Goal: Information Seeking & Learning: Learn about a topic

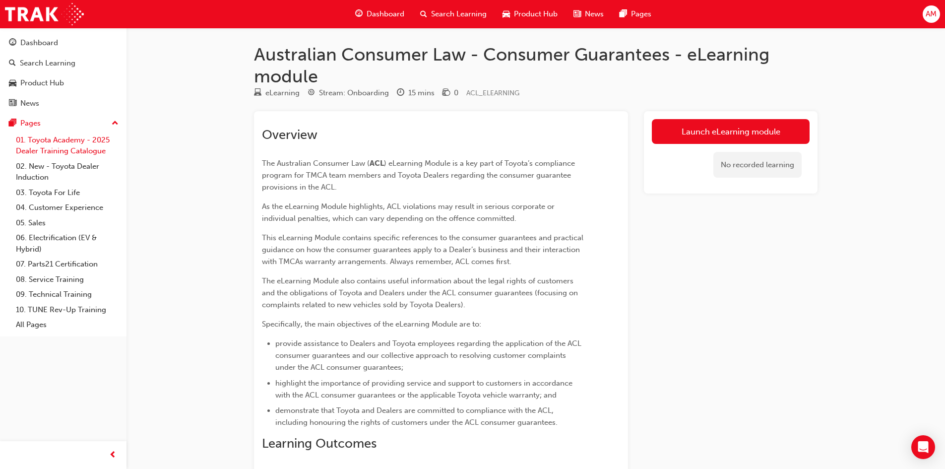
click at [58, 143] on link "01. Toyota Academy - 2025 Dealer Training Catalogue" at bounding box center [67, 145] width 111 height 26
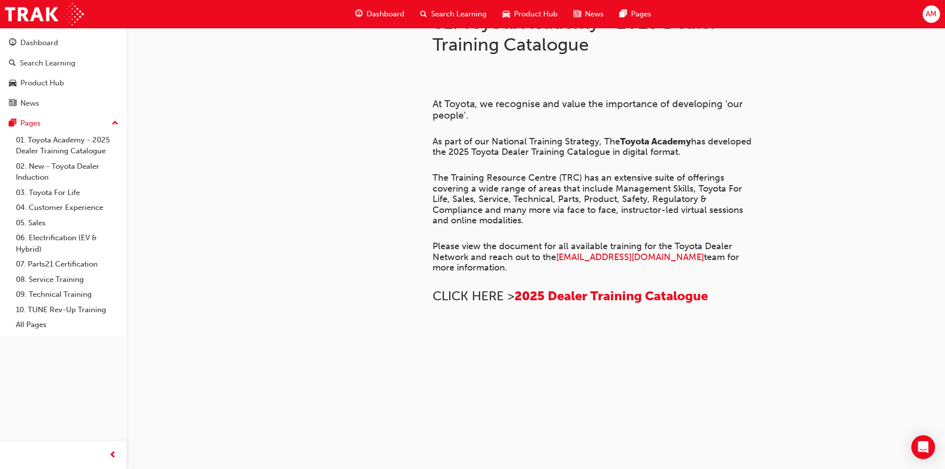
scroll to position [662, 0]
click at [433, 339] on img at bounding box center [433, 339] width 0 height 0
click at [572, 304] on span "2025 Dealer Training Catalogue" at bounding box center [610, 295] width 193 height 15
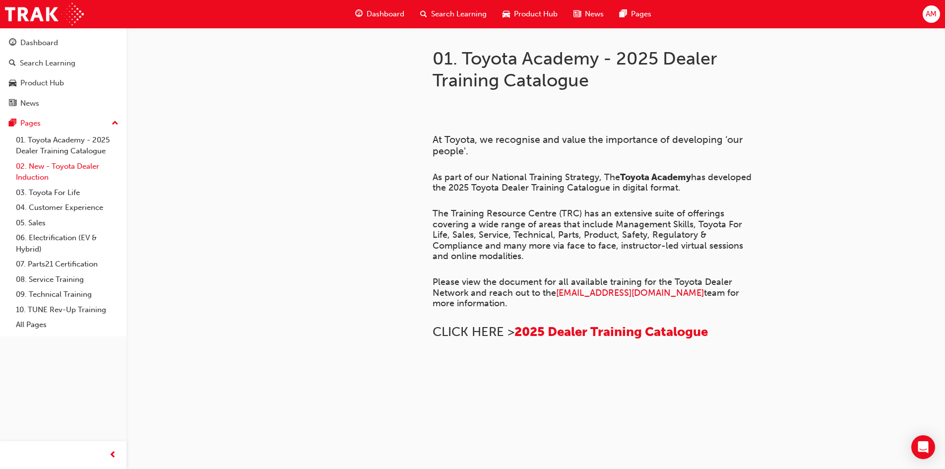
click at [48, 167] on link "02. New - Toyota Dealer Induction" at bounding box center [67, 172] width 111 height 26
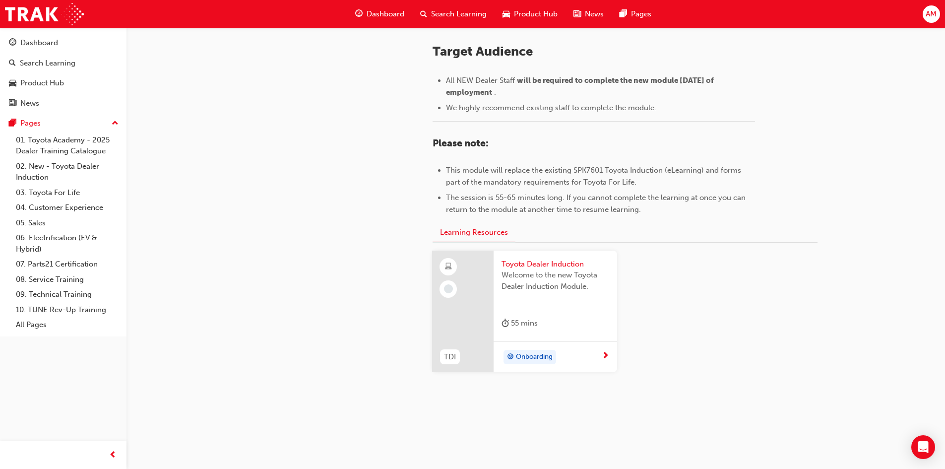
scroll to position [420, 0]
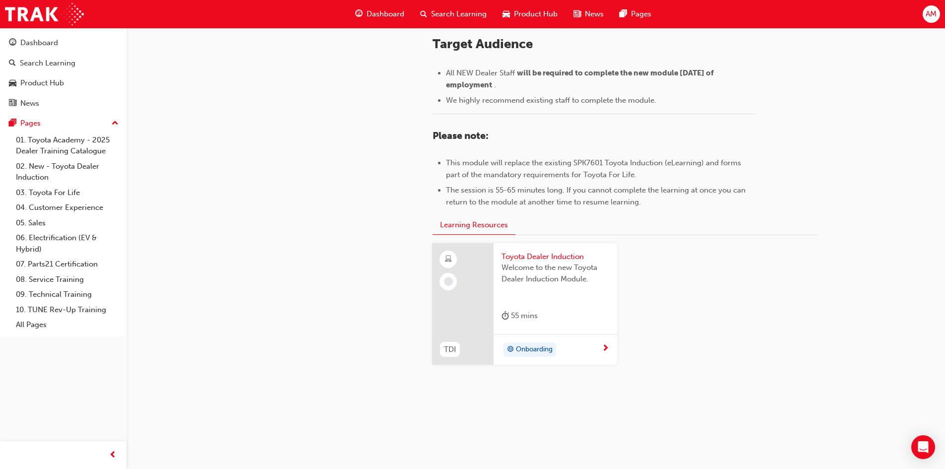
click at [535, 347] on span "Onboarding" at bounding box center [534, 349] width 37 height 11
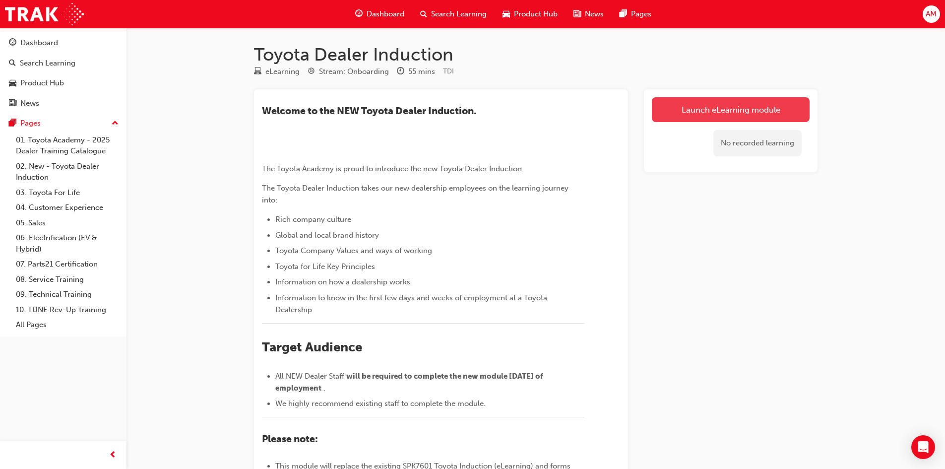
click at [721, 113] on link "Launch eLearning module" at bounding box center [731, 109] width 158 height 25
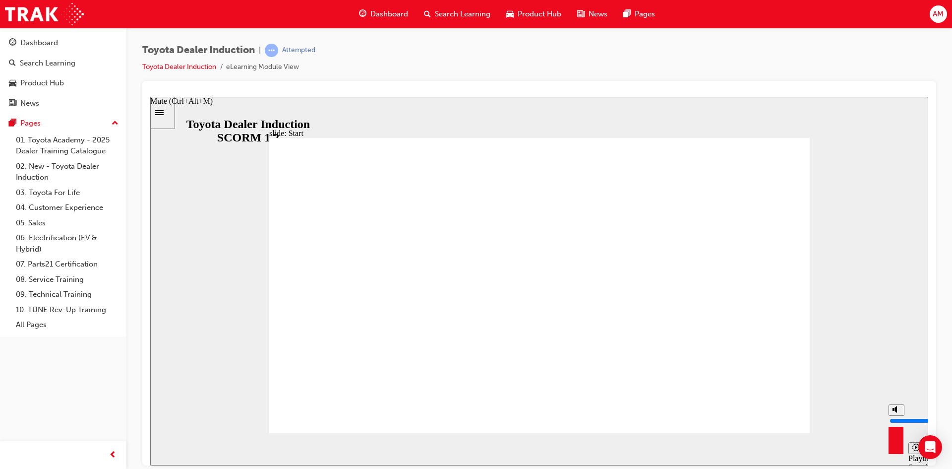
drag, startPoint x: 895, startPoint y: 411, endPoint x: 874, endPoint y: 380, distance: 37.4
type input "10"
click at [895, 416] on input "volume" at bounding box center [922, 420] width 64 height 8
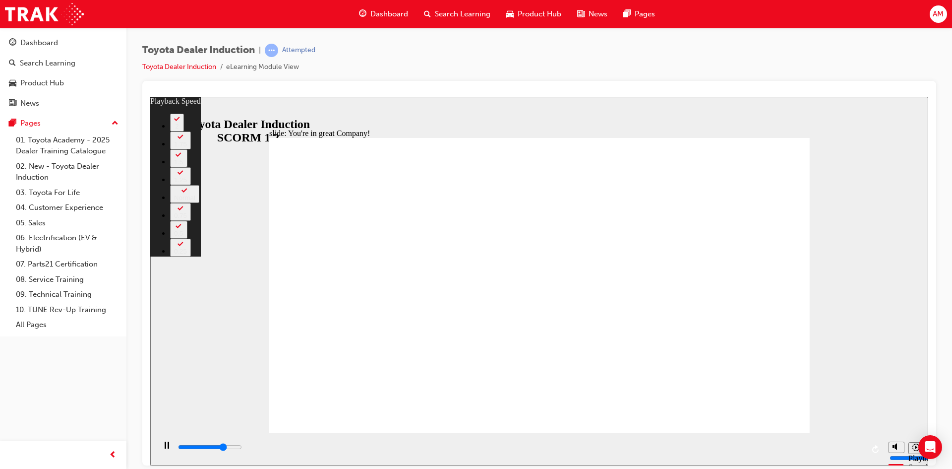
type input "5500"
type input "0"
type input "5700"
type input "0"
type input "6000"
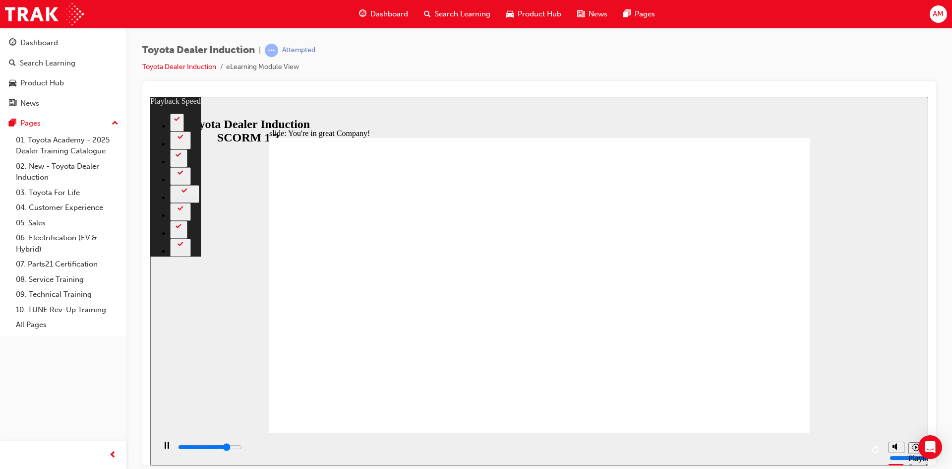
type input "1"
type input "6200"
type input "1"
type input "6500"
type input "1"
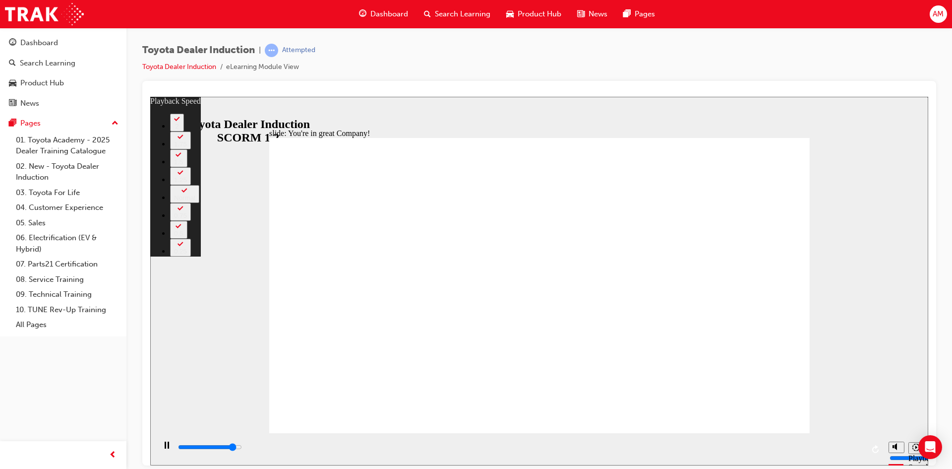
type input "6800"
type input "1"
type input "7000"
type input "2"
type input "7300"
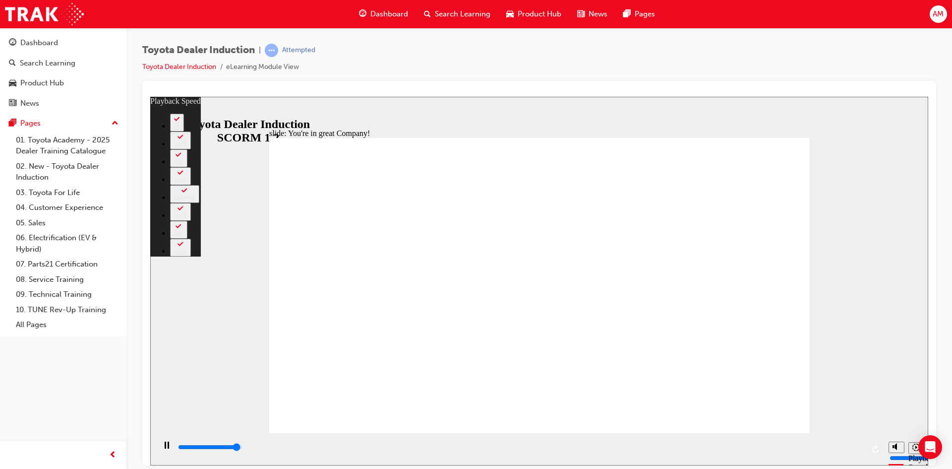
type input "2"
type input "7500"
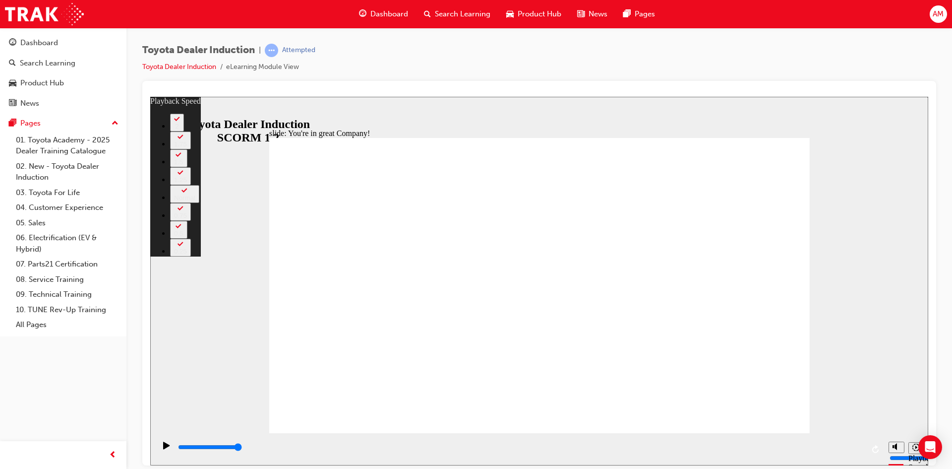
type input "156"
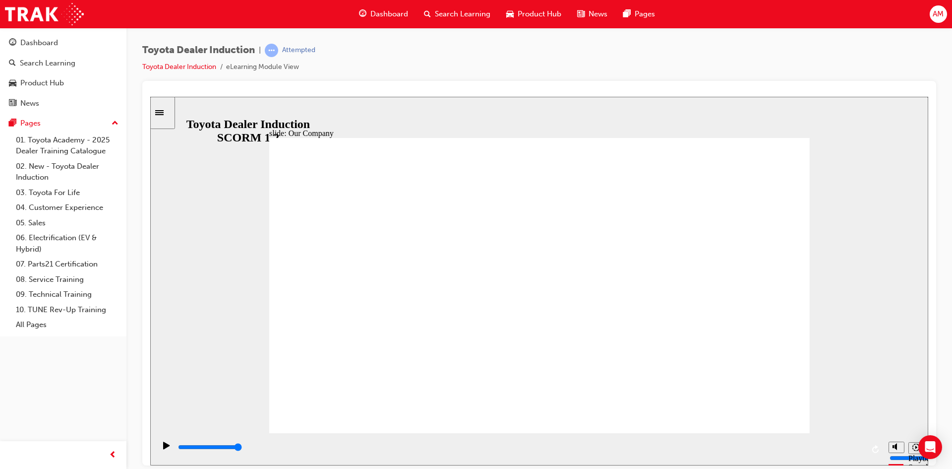
drag, startPoint x: 541, startPoint y: 404, endPoint x: 501, endPoint y: 407, distance: 40.3
drag, startPoint x: 537, startPoint y: 377, endPoint x: 566, endPoint y: 379, distance: 29.3
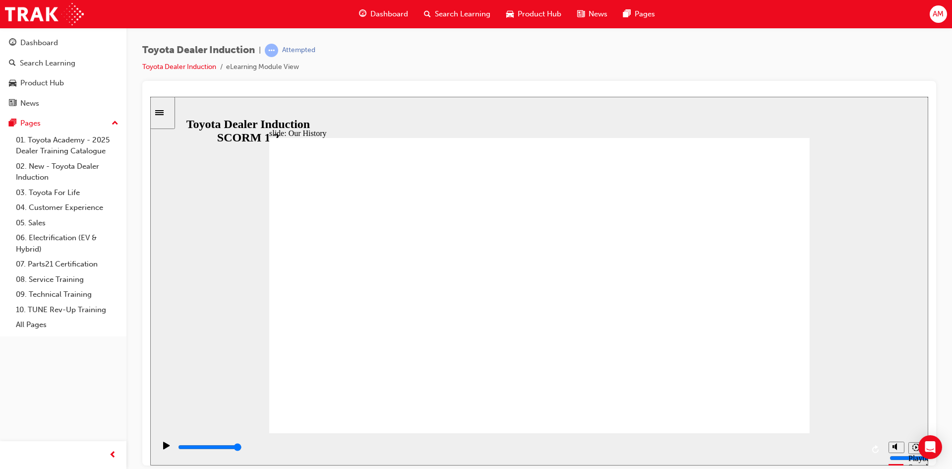
drag, startPoint x: 534, startPoint y: 378, endPoint x: 504, endPoint y: 381, distance: 29.5
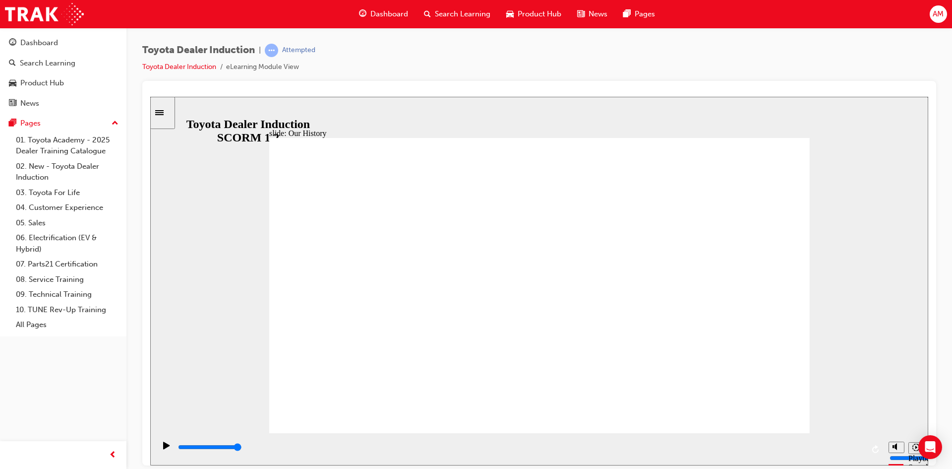
drag, startPoint x: 390, startPoint y: 305, endPoint x: 497, endPoint y: 301, distance: 106.7
drag, startPoint x: 534, startPoint y: 376, endPoint x: 662, endPoint y: 393, distance: 129.2
drag, startPoint x: 646, startPoint y: 409, endPoint x: 663, endPoint y: 378, distance: 34.8
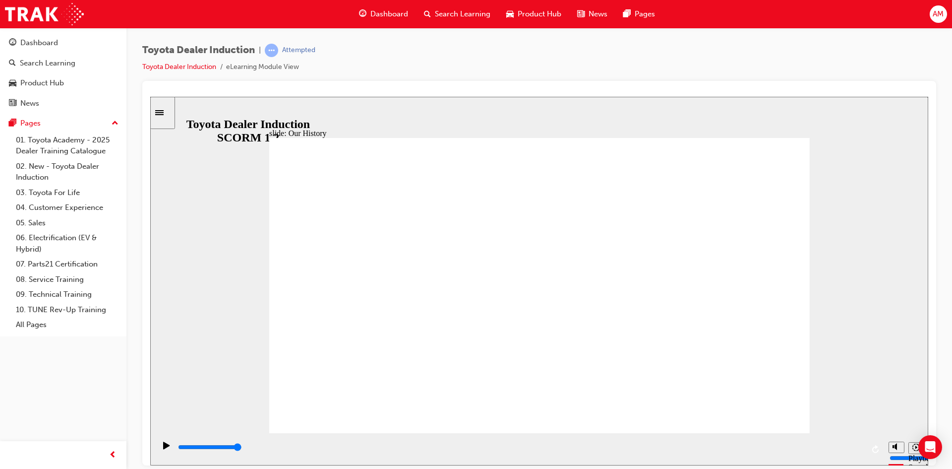
drag, startPoint x: 663, startPoint y: 375, endPoint x: 670, endPoint y: 370, distance: 8.8
drag, startPoint x: 685, startPoint y: 375, endPoint x: 525, endPoint y: 384, distance: 160.0
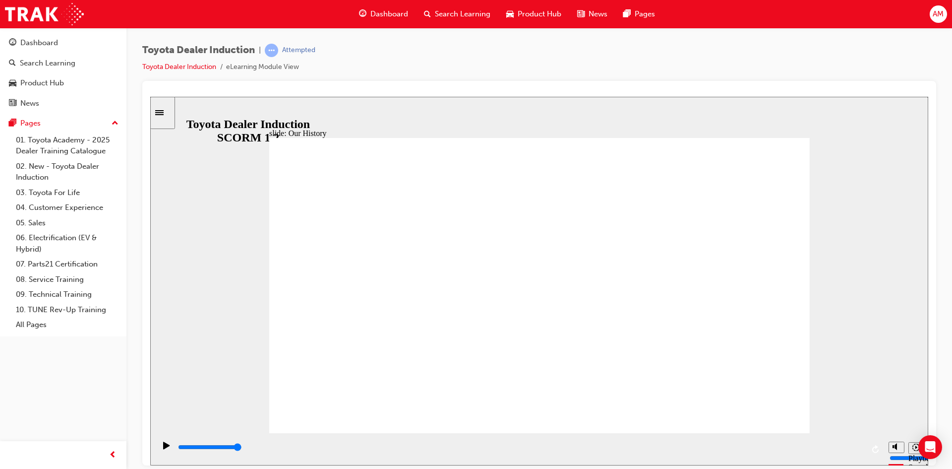
drag, startPoint x: 548, startPoint y: 402, endPoint x: 453, endPoint y: 398, distance: 94.8
drag, startPoint x: 394, startPoint y: 372, endPoint x: 608, endPoint y: 367, distance: 213.8
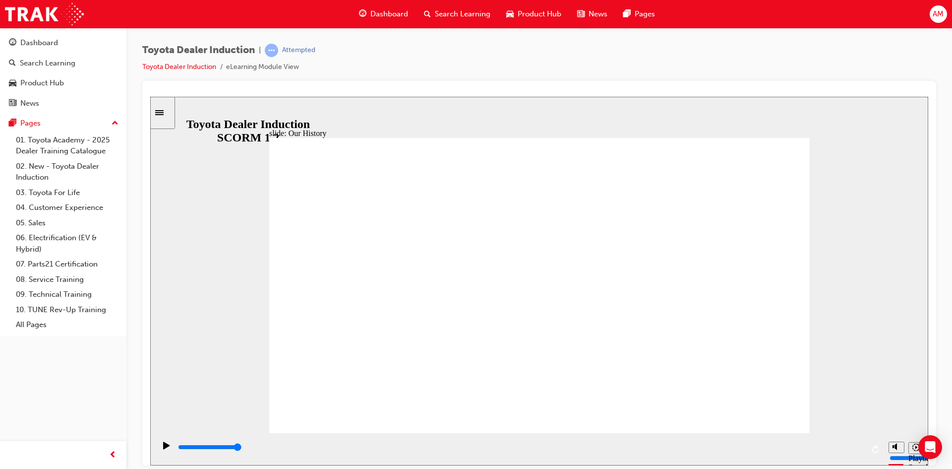
drag, startPoint x: 594, startPoint y: 296, endPoint x: 602, endPoint y: 290, distance: 10.3
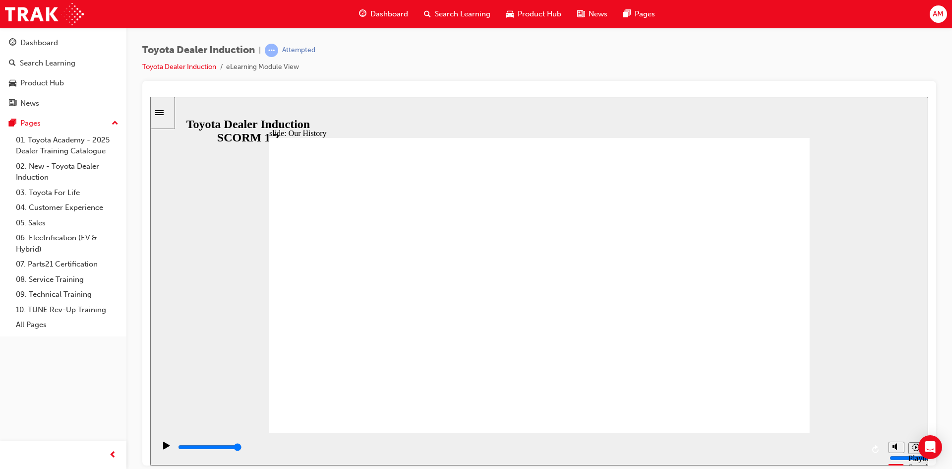
drag, startPoint x: 537, startPoint y: 273, endPoint x: 673, endPoint y: 236, distance: 141.1
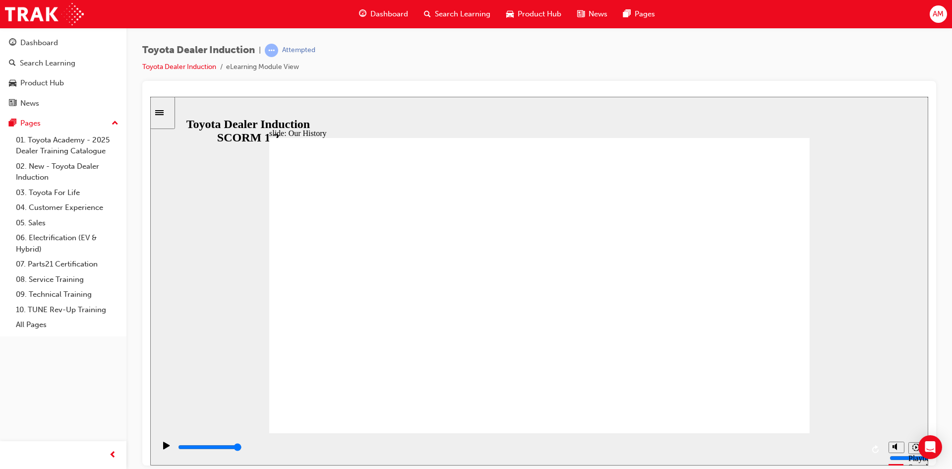
drag, startPoint x: 623, startPoint y: 213, endPoint x: 640, endPoint y: 237, distance: 29.5
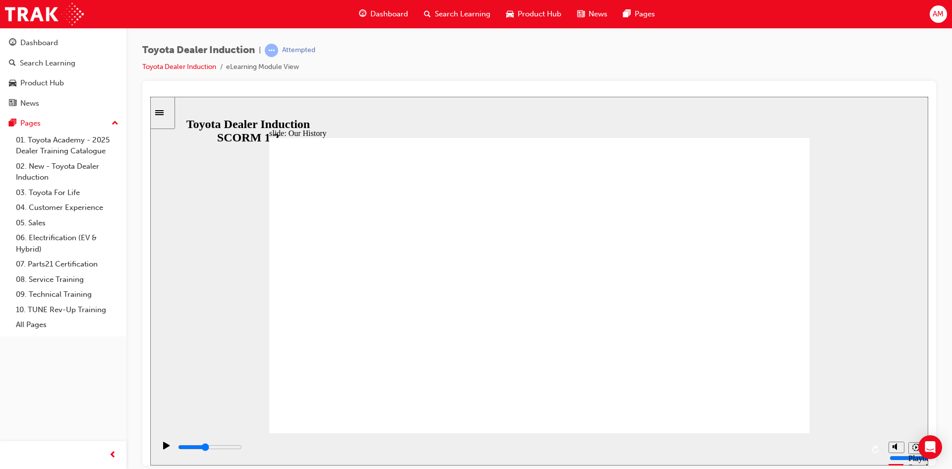
drag, startPoint x: 532, startPoint y: 372, endPoint x: 583, endPoint y: 372, distance: 51.1
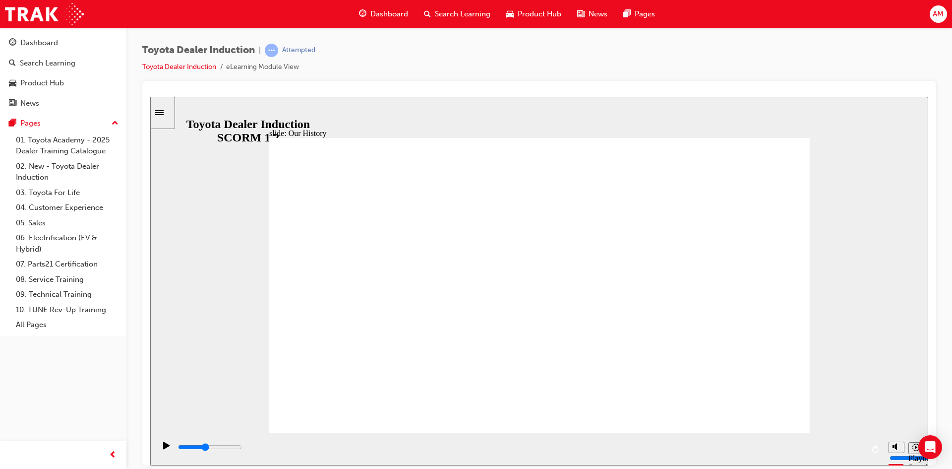
drag, startPoint x: 565, startPoint y: 375, endPoint x: 577, endPoint y: 376, distance: 12.4
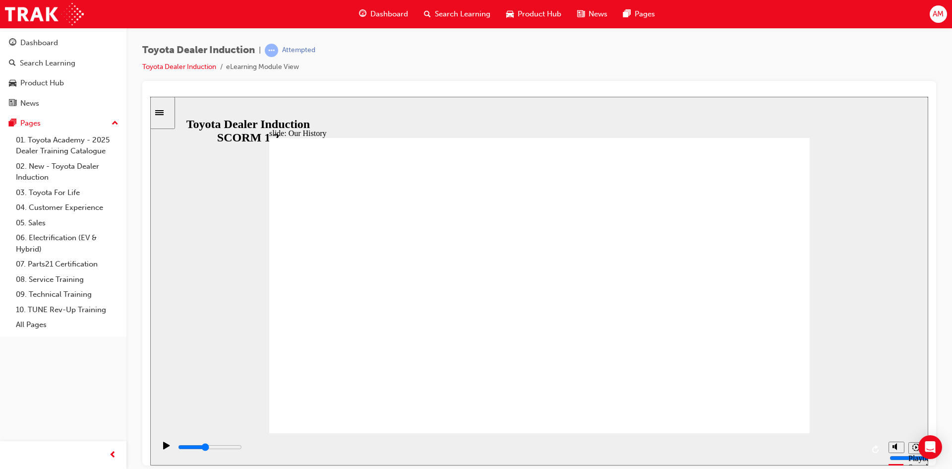
drag, startPoint x: 407, startPoint y: 296, endPoint x: 430, endPoint y: 281, distance: 27.1
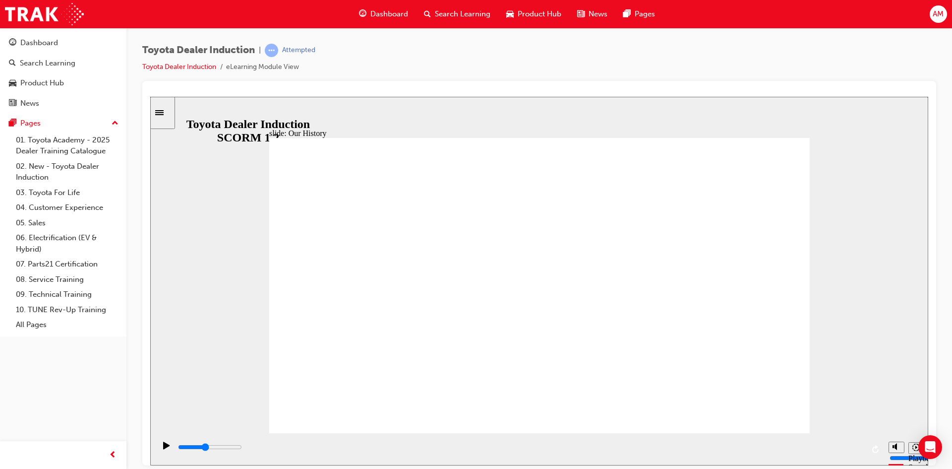
drag, startPoint x: 430, startPoint y: 279, endPoint x: 426, endPoint y: 275, distance: 5.3
drag, startPoint x: 426, startPoint y: 293, endPoint x: 424, endPoint y: 303, distance: 10.1
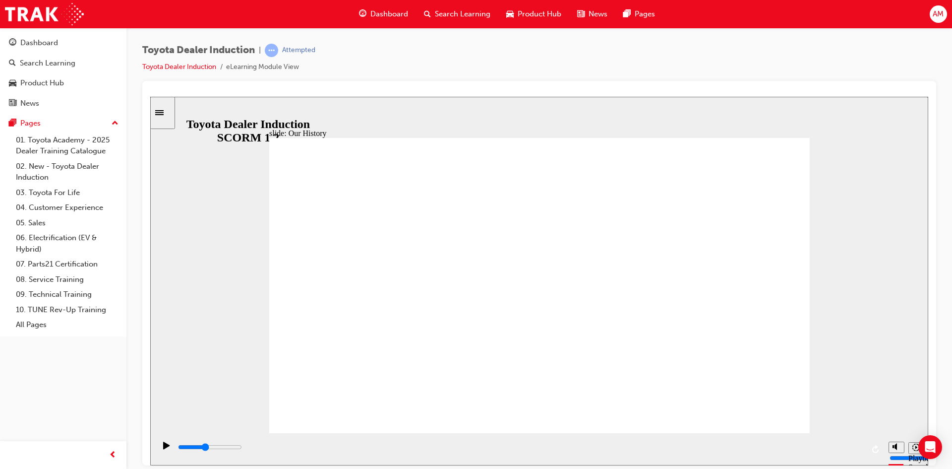
drag, startPoint x: 385, startPoint y: 371, endPoint x: 401, endPoint y: 360, distance: 19.0
drag, startPoint x: 408, startPoint y: 355, endPoint x: 578, endPoint y: 356, distance: 170.1
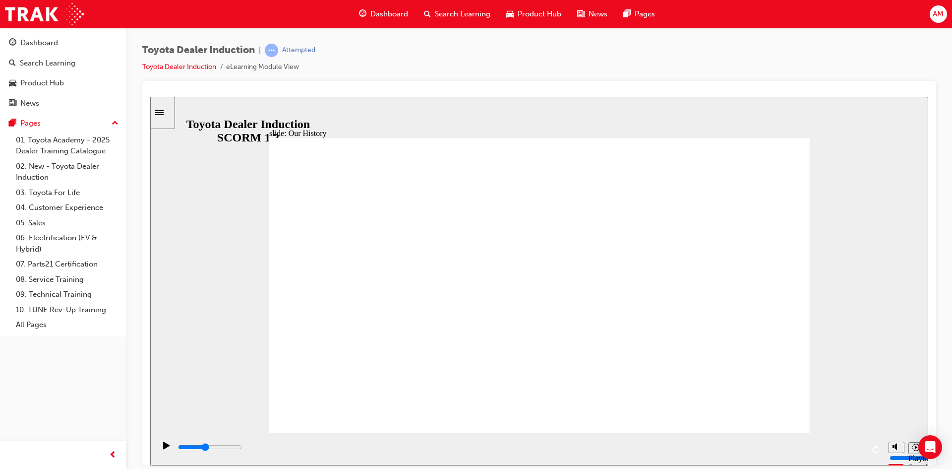
drag, startPoint x: 622, startPoint y: 356, endPoint x: 639, endPoint y: 353, distance: 18.0
click at [874, 445] on icon "Replay (Ctrl+Alt+R)" at bounding box center [877, 448] width 8 height 8
type input "8300"
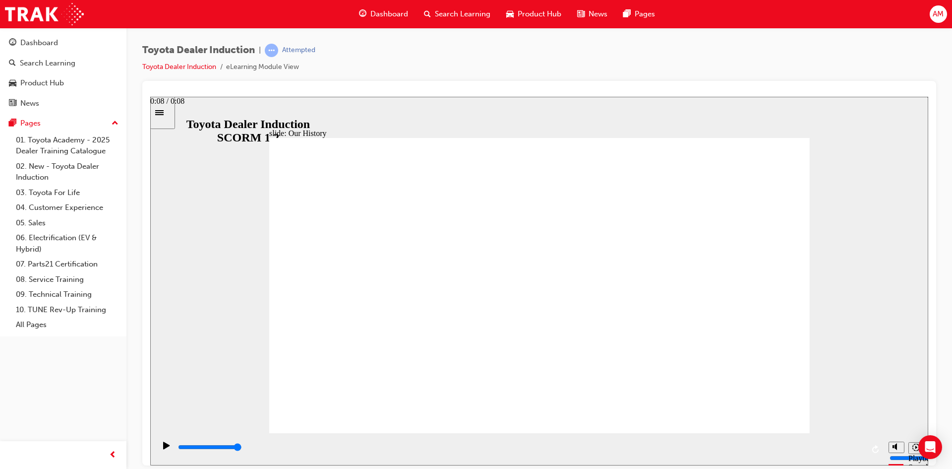
click at [869, 441] on button "Replay (Ctrl+Alt+R)" at bounding box center [876, 448] width 15 height 15
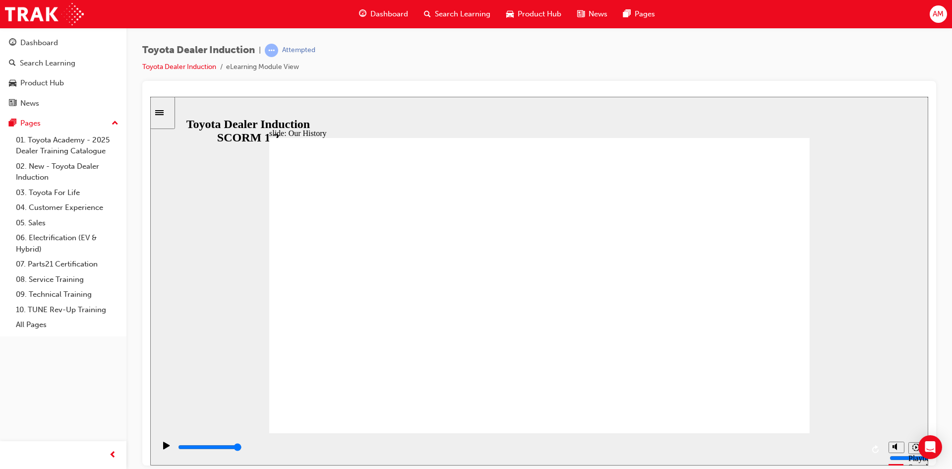
drag, startPoint x: 538, startPoint y: 374, endPoint x: 553, endPoint y: 373, distance: 15.4
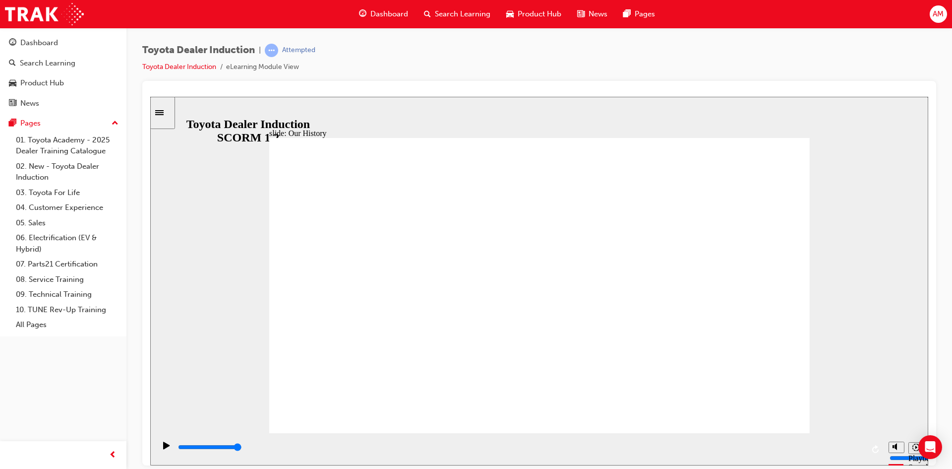
drag, startPoint x: 553, startPoint y: 373, endPoint x: 548, endPoint y: 376, distance: 5.8
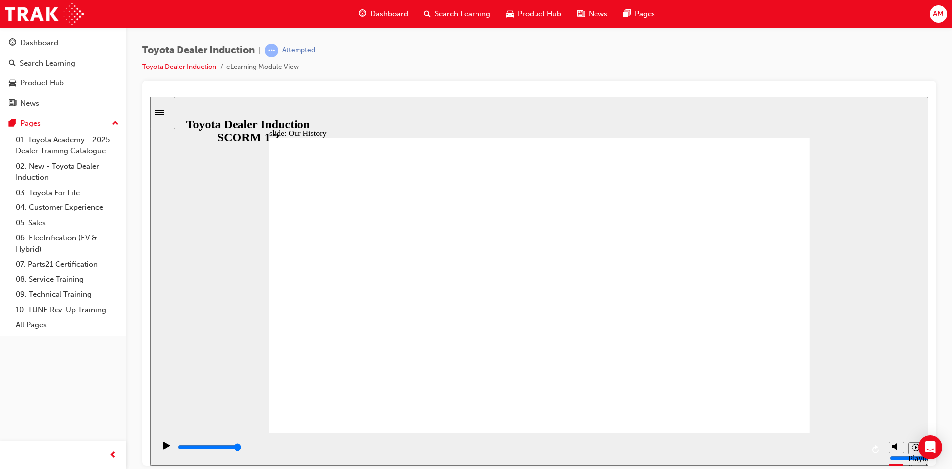
drag, startPoint x: 545, startPoint y: 375, endPoint x: 540, endPoint y: 378, distance: 6.1
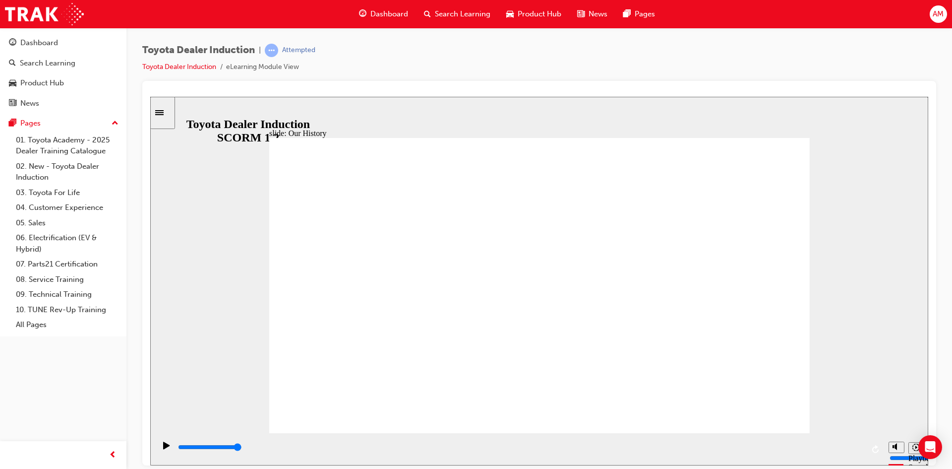
drag, startPoint x: 553, startPoint y: 376, endPoint x: 591, endPoint y: 372, distance: 38.8
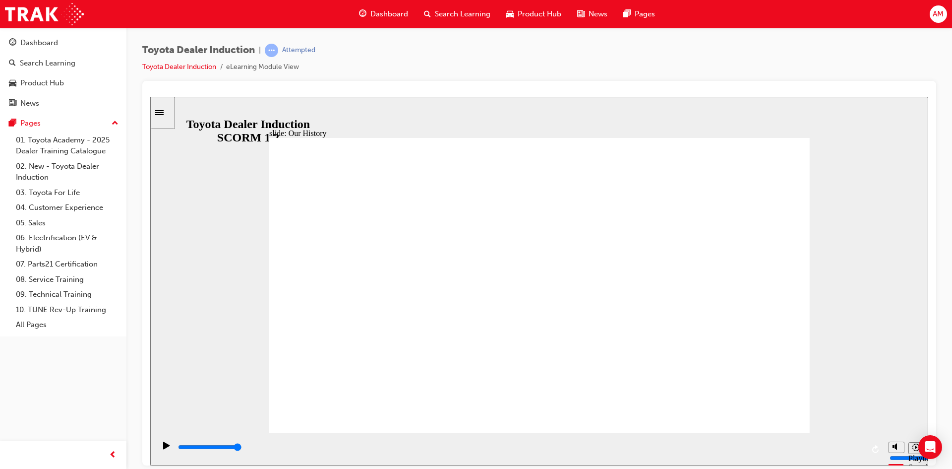
drag, startPoint x: 386, startPoint y: 377, endPoint x: 690, endPoint y: 367, distance: 304.2
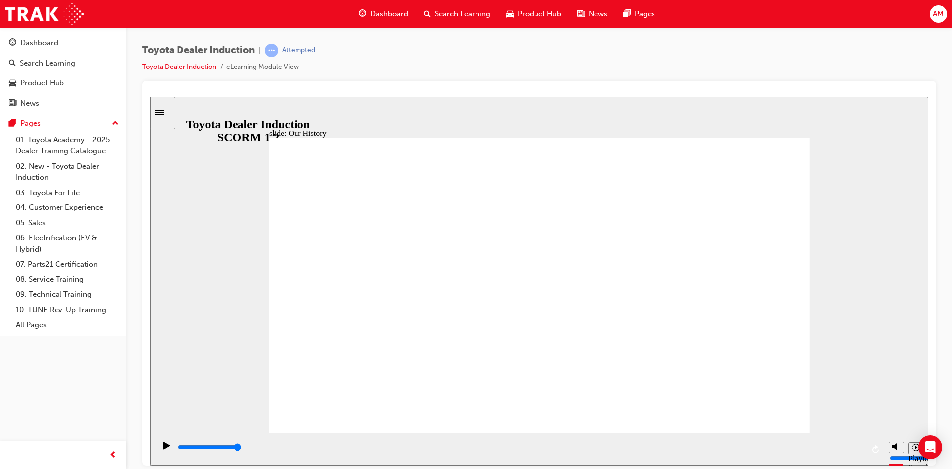
drag, startPoint x: 687, startPoint y: 376, endPoint x: 477, endPoint y: 380, distance: 209.9
drag, startPoint x: 476, startPoint y: 379, endPoint x: 582, endPoint y: 385, distance: 106.8
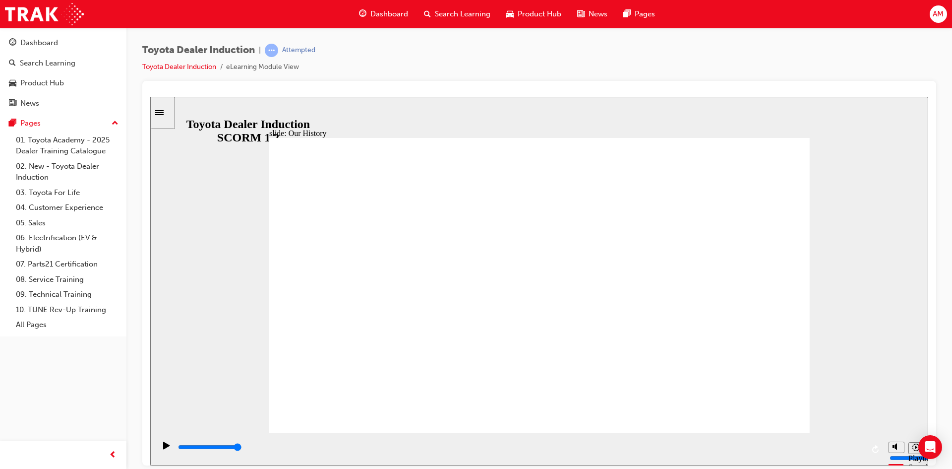
drag, startPoint x: 553, startPoint y: 388, endPoint x: 545, endPoint y: 415, distance: 27.9
drag, startPoint x: 543, startPoint y: 405, endPoint x: 672, endPoint y: 375, distance: 132.1
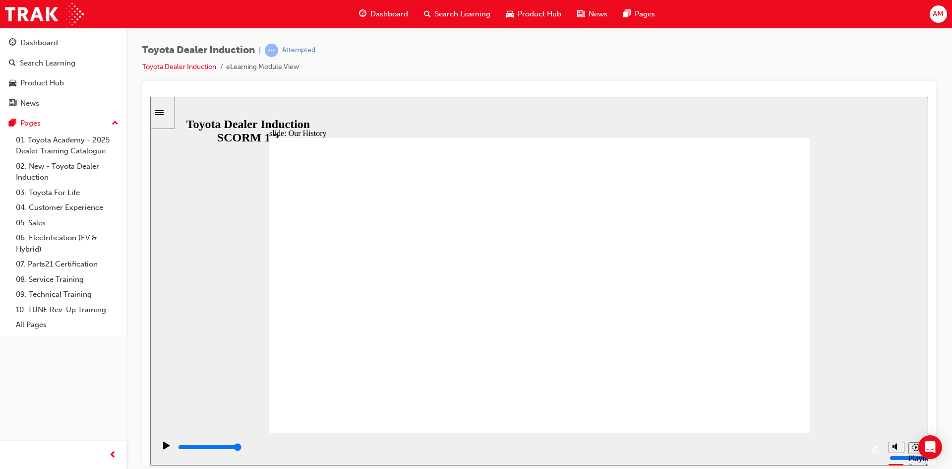
drag, startPoint x: 353, startPoint y: 303, endPoint x: 552, endPoint y: 272, distance: 201.8
drag, startPoint x: 364, startPoint y: 333, endPoint x: 617, endPoint y: 290, distance: 256.2
drag, startPoint x: 695, startPoint y: 231, endPoint x: 330, endPoint y: 229, distance: 365.1
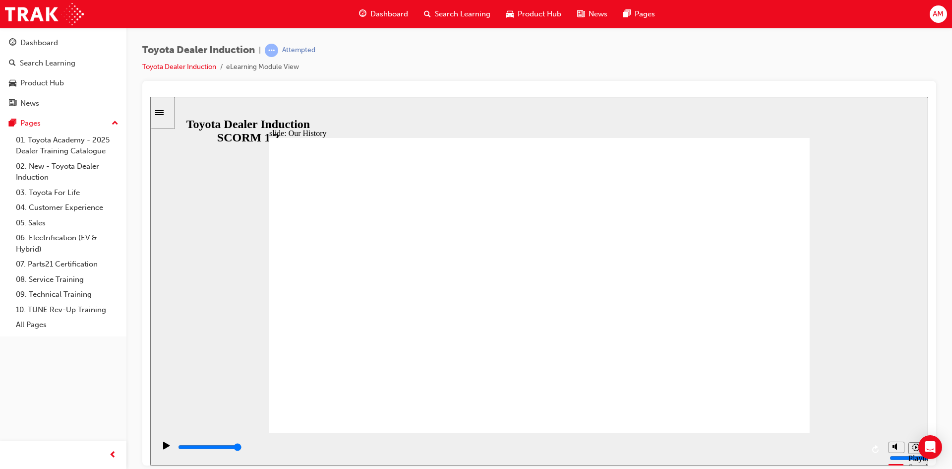
drag, startPoint x: 339, startPoint y: 308, endPoint x: 381, endPoint y: 349, distance: 58.9
drag, startPoint x: 386, startPoint y: 375, endPoint x: 594, endPoint y: 368, distance: 207.9
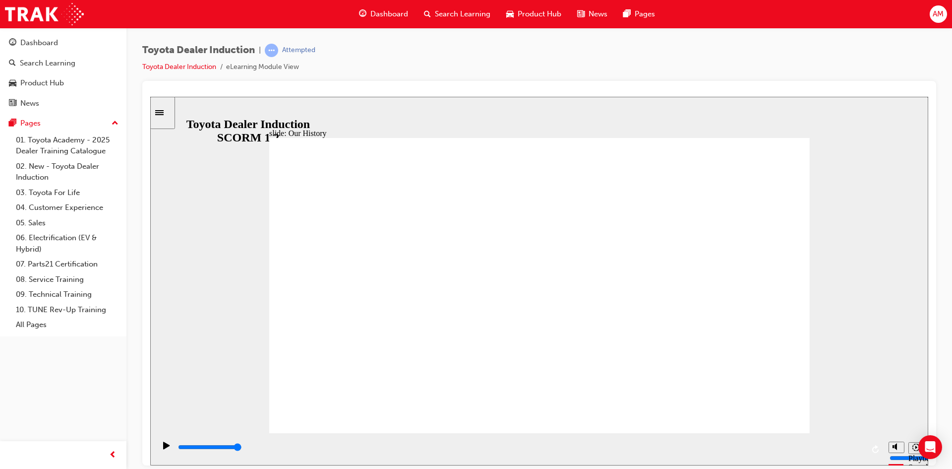
drag, startPoint x: 535, startPoint y: 371, endPoint x: 573, endPoint y: 371, distance: 38.7
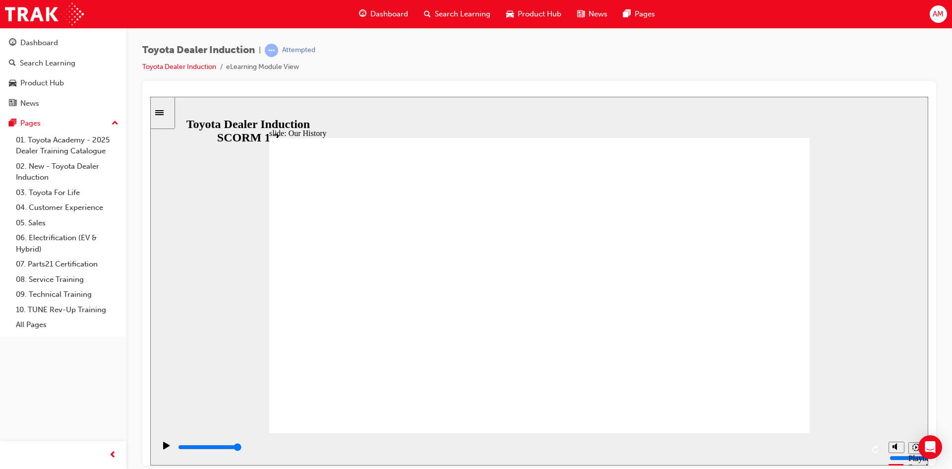
drag, startPoint x: 532, startPoint y: 371, endPoint x: 536, endPoint y: 379, distance: 9.5
drag, startPoint x: 539, startPoint y: 374, endPoint x: 562, endPoint y: 376, distance: 23.4
drag, startPoint x: 562, startPoint y: 376, endPoint x: 732, endPoint y: 329, distance: 176.6
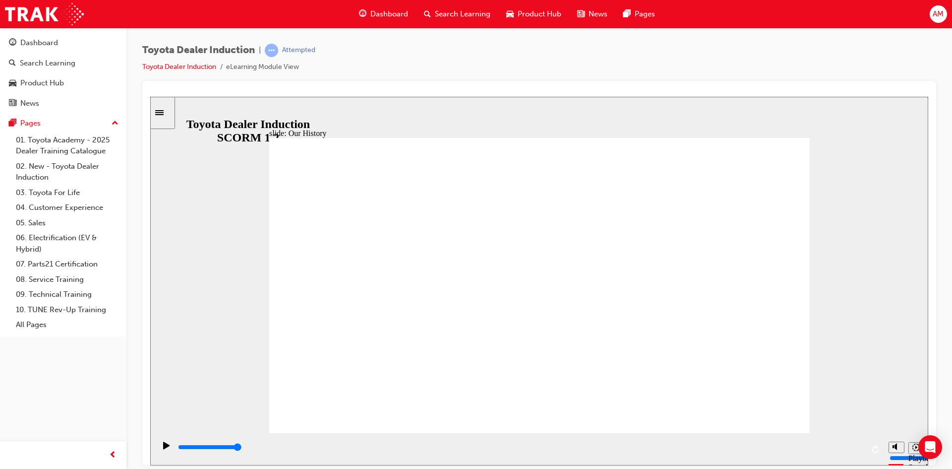
drag, startPoint x: 758, startPoint y: 319, endPoint x: 798, endPoint y: 246, distance: 83.5
drag, startPoint x: 791, startPoint y: 178, endPoint x: 768, endPoint y: 178, distance: 22.3
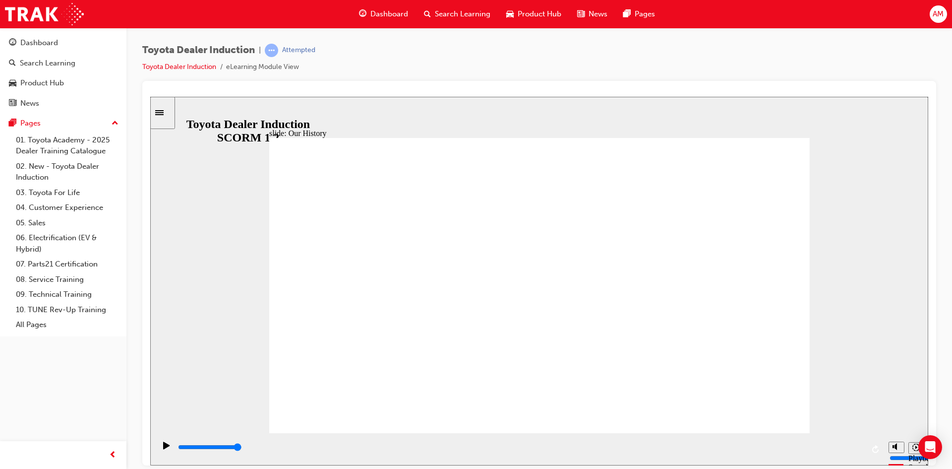
drag, startPoint x: 702, startPoint y: 170, endPoint x: 517, endPoint y: 180, distance: 185.8
click at [233, 113] on div "slide: Our History Group 1 Freeform 3 Freeform 1 Freeform 2 Freeform 4 Rectangl…" at bounding box center [539, 280] width 778 height 369
click at [166, 447] on icon "Play (Ctrl+Alt+P)" at bounding box center [166, 445] width 7 height 8
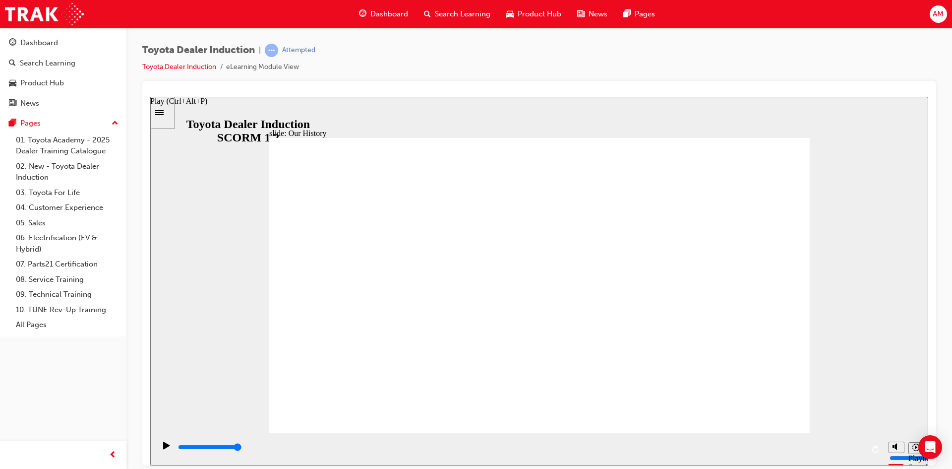
click at [164, 447] on icon "Play (Ctrl+Alt+P)" at bounding box center [166, 444] width 6 height 7
click at [875, 449] on icon "Replay (Ctrl+Alt+R)" at bounding box center [877, 448] width 8 height 8
click at [192, 447] on input "slide progress" at bounding box center [210, 446] width 64 height 8
drag, startPoint x: 402, startPoint y: 377, endPoint x: 461, endPoint y: 379, distance: 59.1
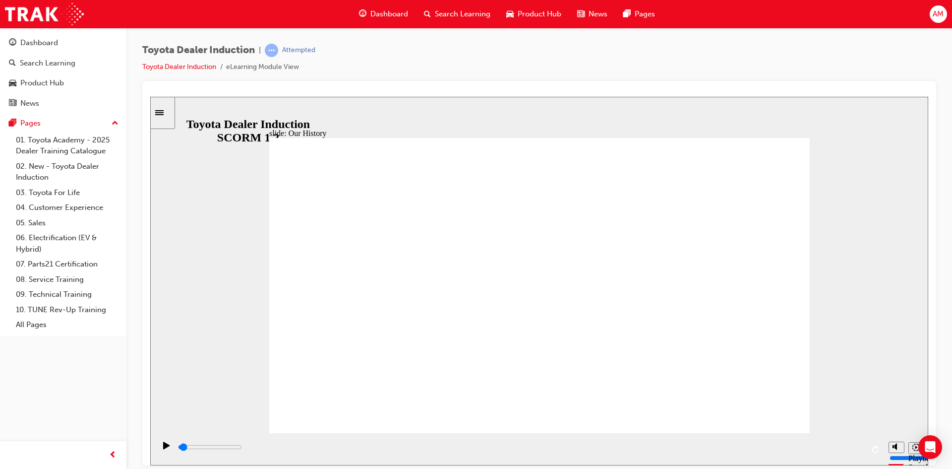
drag, startPoint x: 534, startPoint y: 373, endPoint x: 595, endPoint y: 373, distance: 60.5
drag, startPoint x: 379, startPoint y: 369, endPoint x: 380, endPoint y: 348, distance: 21.4
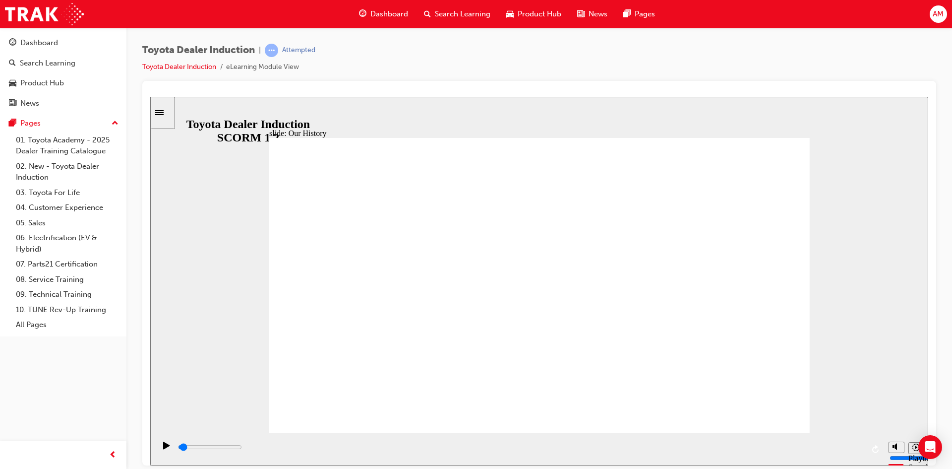
click at [158, 447] on div "Play (Ctrl+Alt+P)" at bounding box center [166, 449] width 17 height 17
drag, startPoint x: 536, startPoint y: 371, endPoint x: 657, endPoint y: 376, distance: 120.6
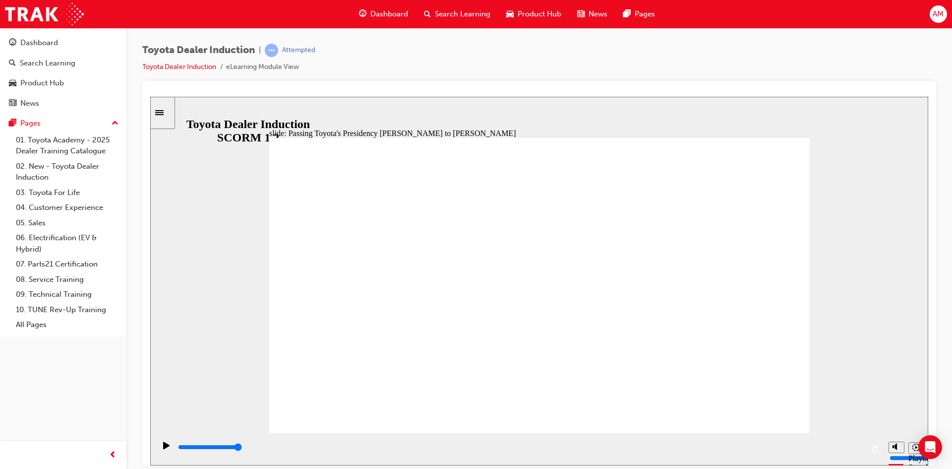
type input "5000"
radio input "true"
drag, startPoint x: 754, startPoint y: 141, endPoint x: 754, endPoint y: 147, distance: 6.0
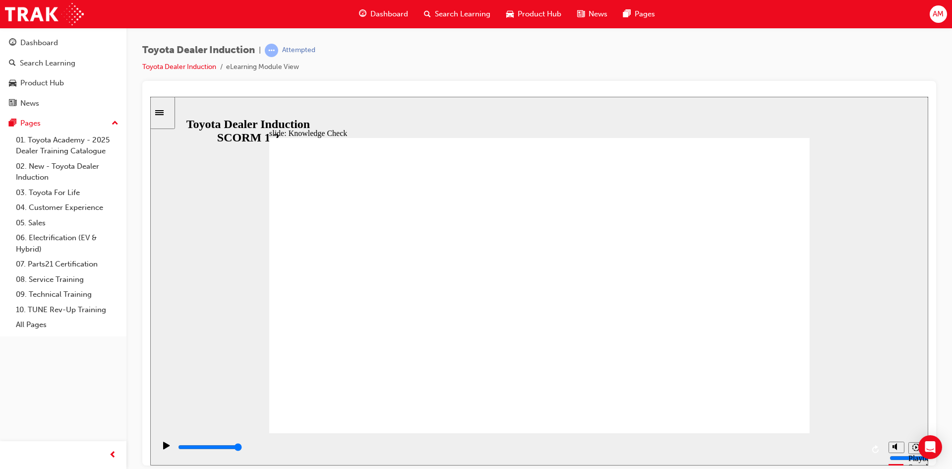
type input "4500"
radio input "true"
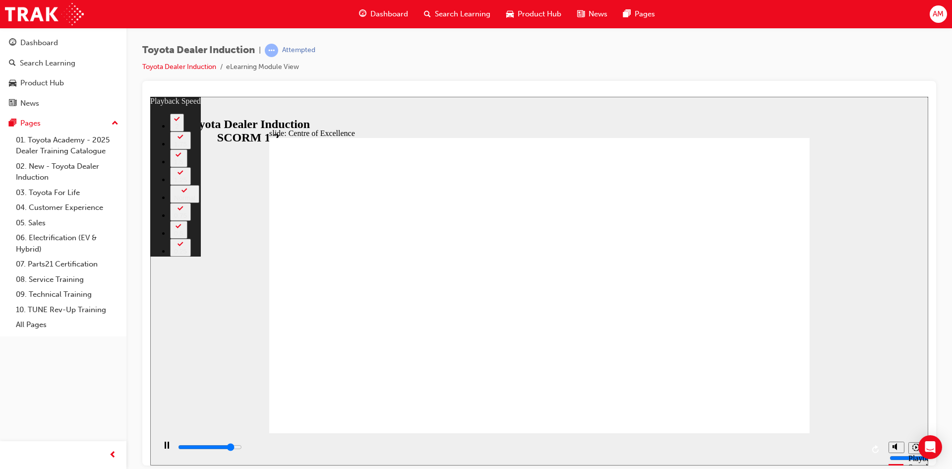
type input "13300"
type input "0"
type input "13600"
type input "1"
type input "13800"
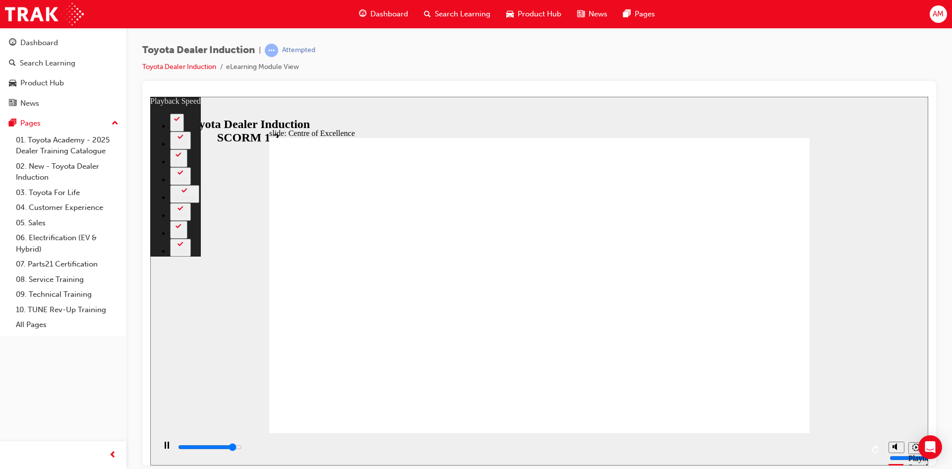
type input "1"
type input "14100"
type input "1"
type input "14400"
type input "1"
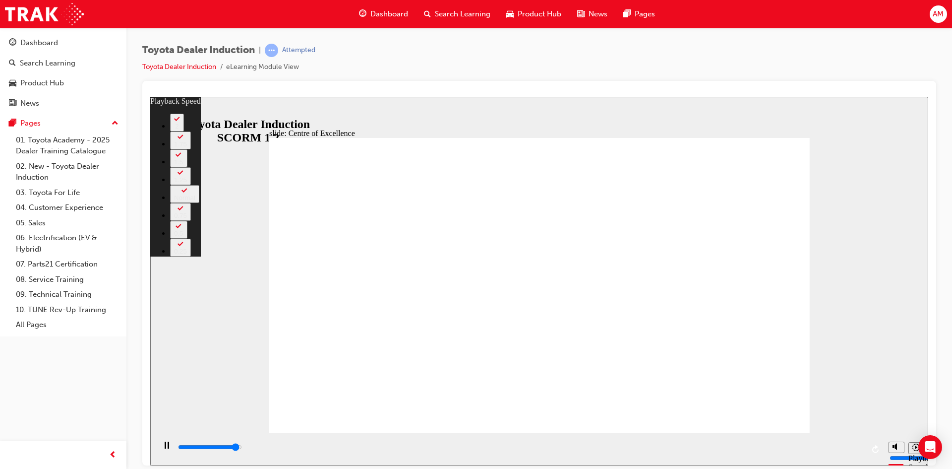
type input "14600"
type input "1"
type input "14600"
type input "2"
type input "14900"
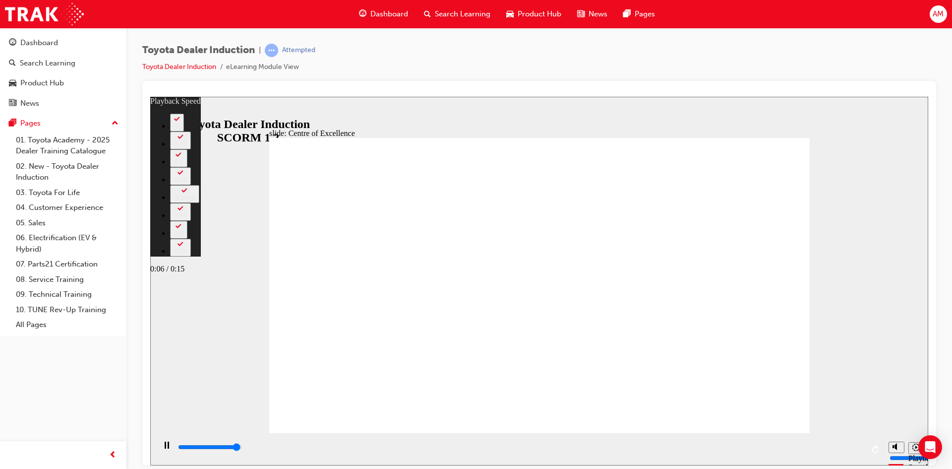
type input "2"
type input "15200"
type input "2"
type input "15300"
type input "3"
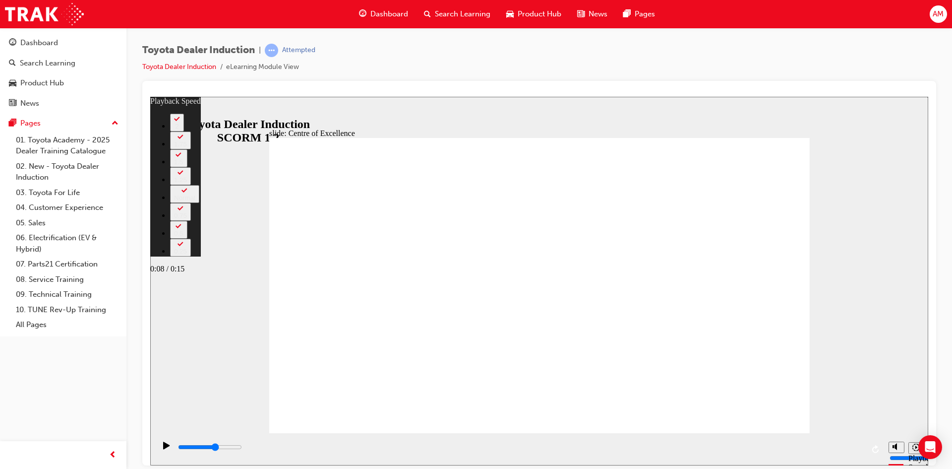
type input "9200"
type input "3"
type input "12300"
type input "4"
type input "13000"
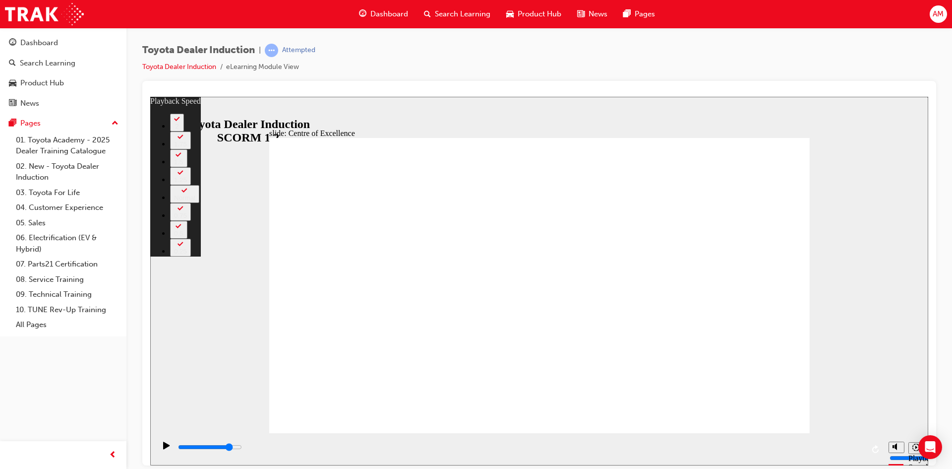
type input "4"
type input "13800"
type input "4"
type input "14200"
type input "4"
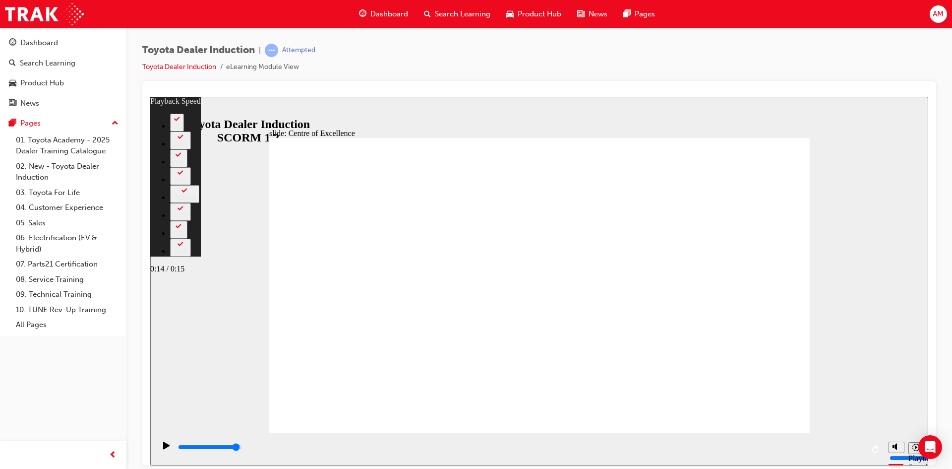
type input "14900"
type input "5"
type input "15000"
type input "5"
type input "15100"
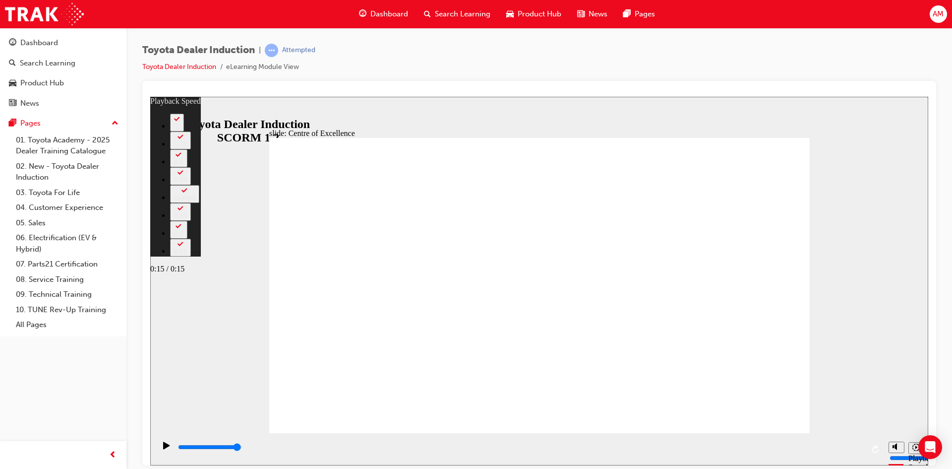
type input "5"
type input "15100"
type input "5"
type input "15100"
type input "6"
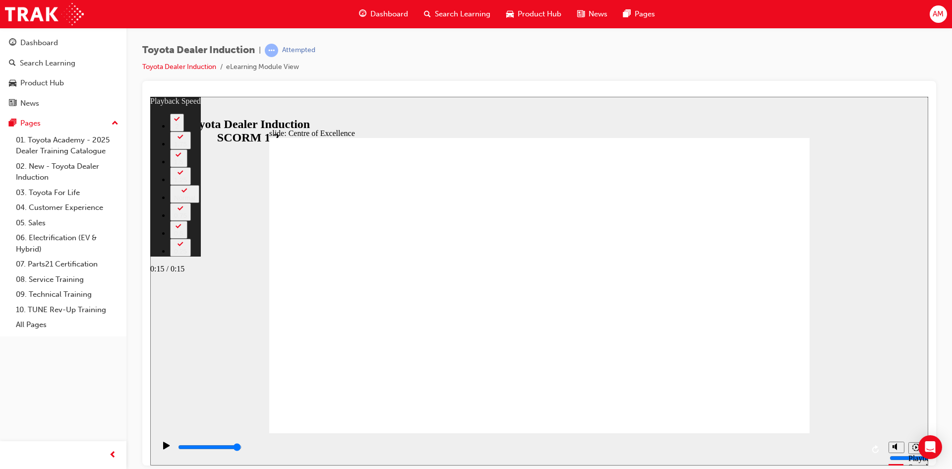
type input "15200"
type input "6"
type input "15000"
type input "6"
type input "14700"
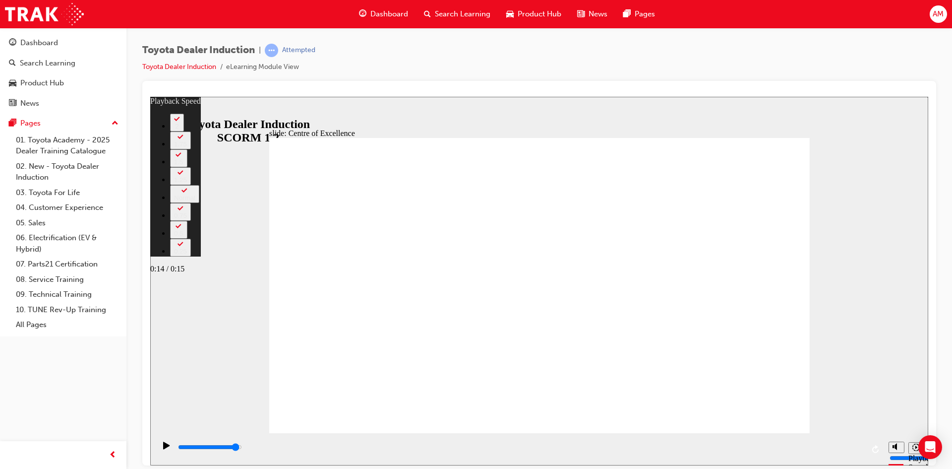
type input "6"
type input "15200"
type input "7"
type input "14700"
type input "7"
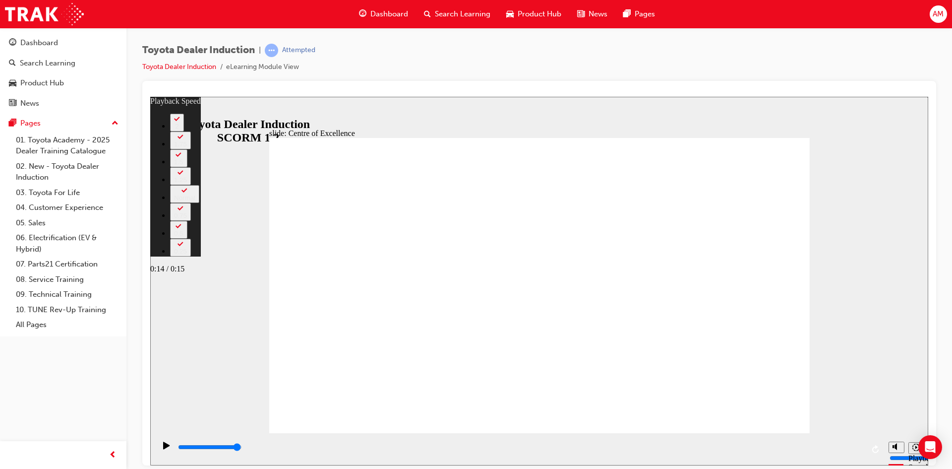
type input "15100"
type input "7"
type input "15200"
type input "8"
type input "15200"
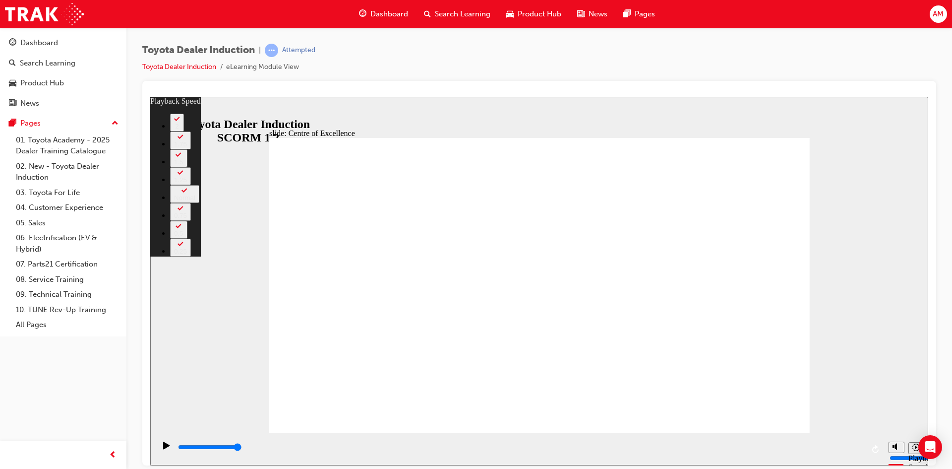
type input "8"
drag, startPoint x: 521, startPoint y: 448, endPoint x: 860, endPoint y: 449, distance: 338.3
click at [242, 449] on input "slide progress" at bounding box center [210, 446] width 64 height 8
type input "15200"
type input "18"
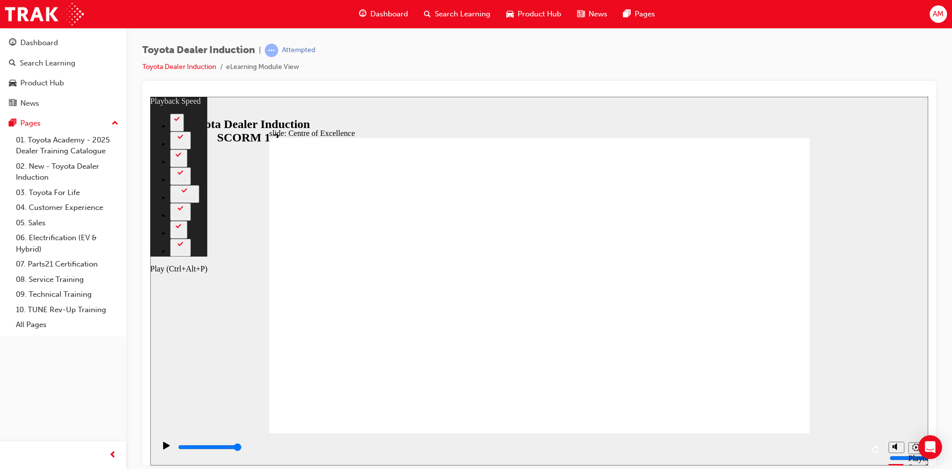
click at [163, 448] on icon "Play (Ctrl+Alt+P)" at bounding box center [166, 444] width 6 height 7
type input "15300"
type input "20"
click at [163, 448] on icon "Play (Ctrl+Alt+P)" at bounding box center [166, 444] width 6 height 7
type input "15300"
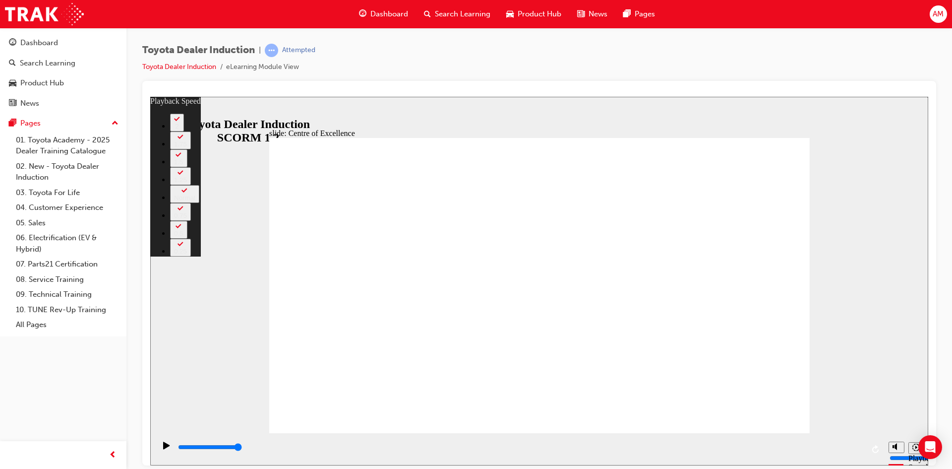
drag, startPoint x: 309, startPoint y: 413, endPoint x: 279, endPoint y: 418, distance: 30.2
drag, startPoint x: 279, startPoint y: 412, endPoint x: 837, endPoint y: 416, distance: 558.1
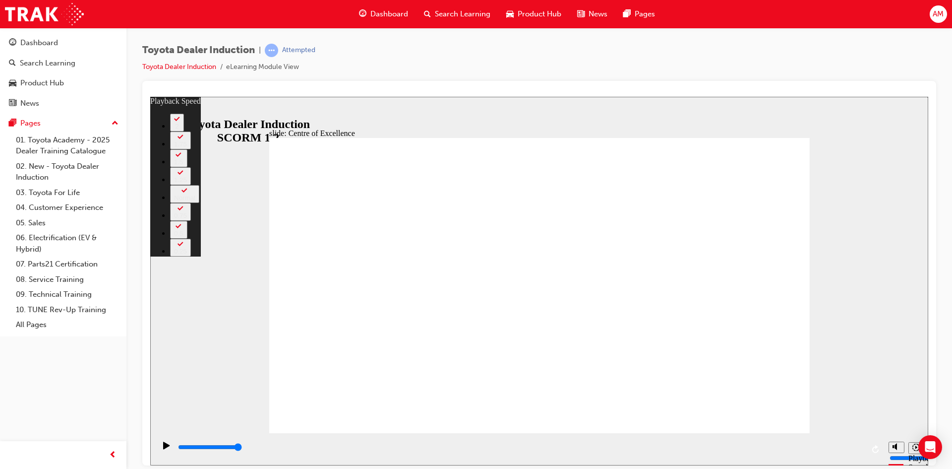
click at [835, 412] on div "slide: Centre of Excellence Rectangle 2 playback speed 2 1.75 1.5 1.25 Normal 0…" at bounding box center [539, 280] width 778 height 369
type input "248"
click at [159, 452] on div "Play (Ctrl+Alt+P)" at bounding box center [166, 449] width 17 height 17
type input "15300"
type input "248"
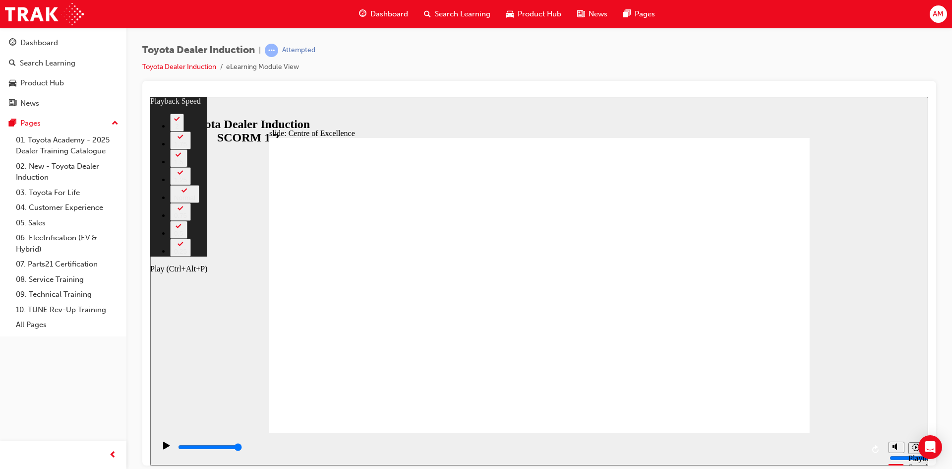
click at [163, 448] on icon "Play (Ctrl+Alt+P)" at bounding box center [166, 444] width 6 height 7
type input "15300"
type input "41"
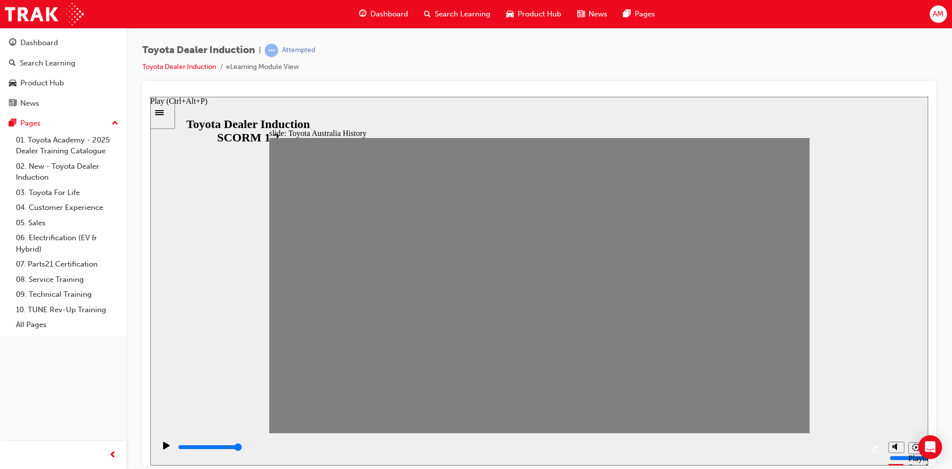
click at [166, 448] on icon "Play (Ctrl+Alt+P)" at bounding box center [166, 445] width 7 height 8
click at [163, 448] on icon "Play (Ctrl+Alt+P)" at bounding box center [166, 444] width 6 height 7
type input "7000"
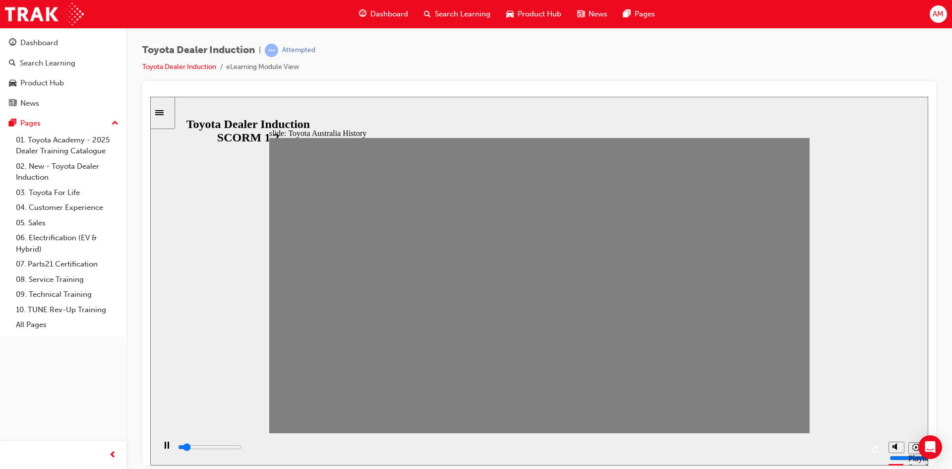
type input "0"
type input "1"
type input "0"
type input "19"
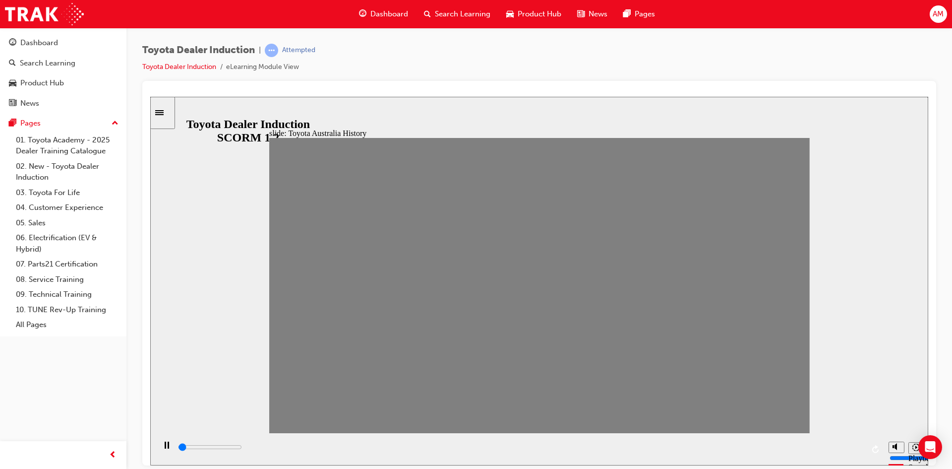
type input "0"
type input "18"
type input "0"
type input "19"
drag, startPoint x: 290, startPoint y: 289, endPoint x: 774, endPoint y: 398, distance: 496.4
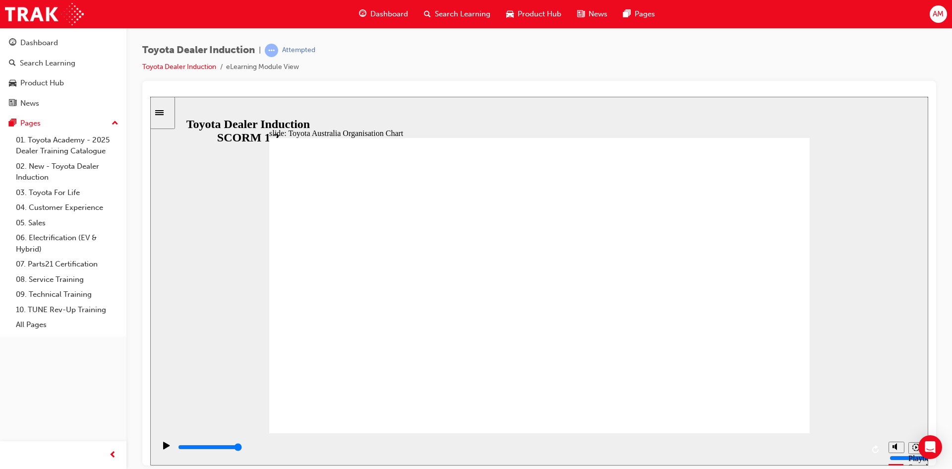
type input "5000"
radio input "true"
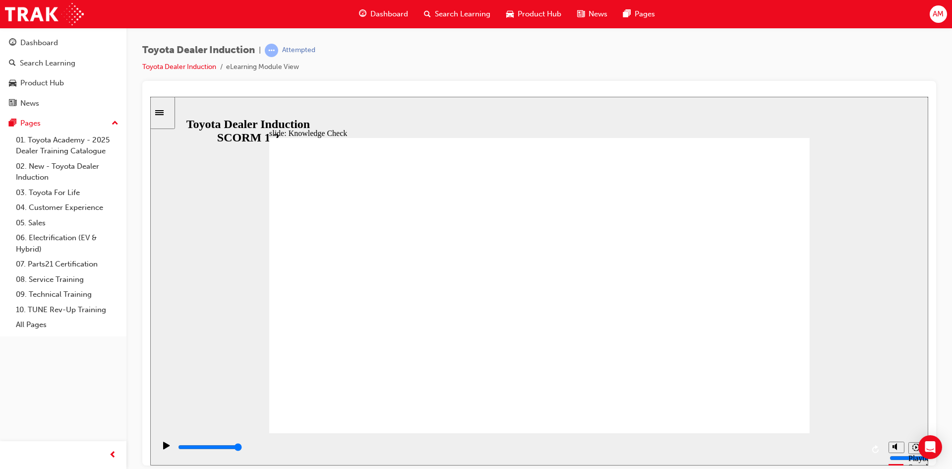
type input "5000"
radio input "true"
type input "5000"
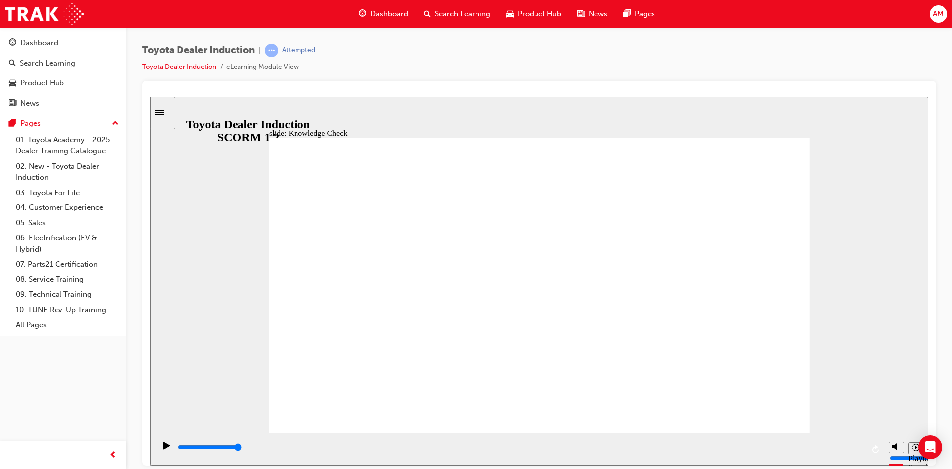
radio input "true"
type input "9200"
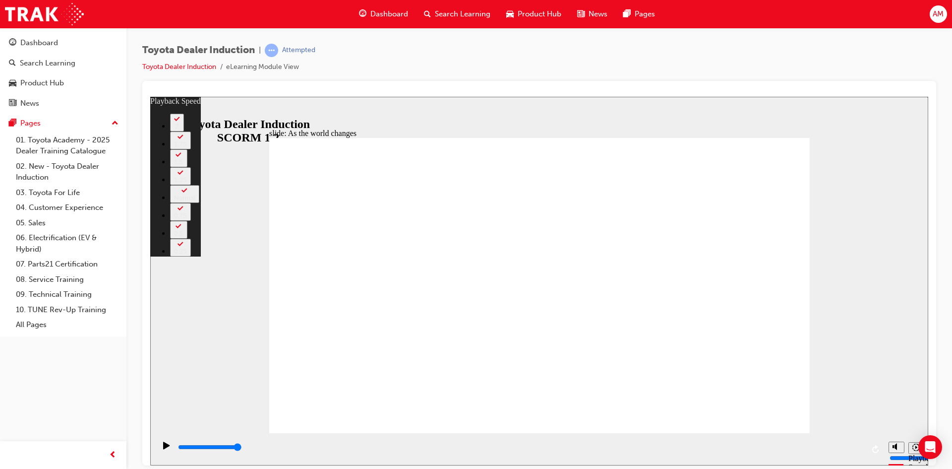
drag, startPoint x: 289, startPoint y: 414, endPoint x: 801, endPoint y: 412, distance: 511.9
type input "128"
drag, startPoint x: 162, startPoint y: 449, endPoint x: 186, endPoint y: 436, distance: 27.3
click at [164, 448] on icon "Play (Ctrl+Alt+P)" at bounding box center [166, 444] width 6 height 7
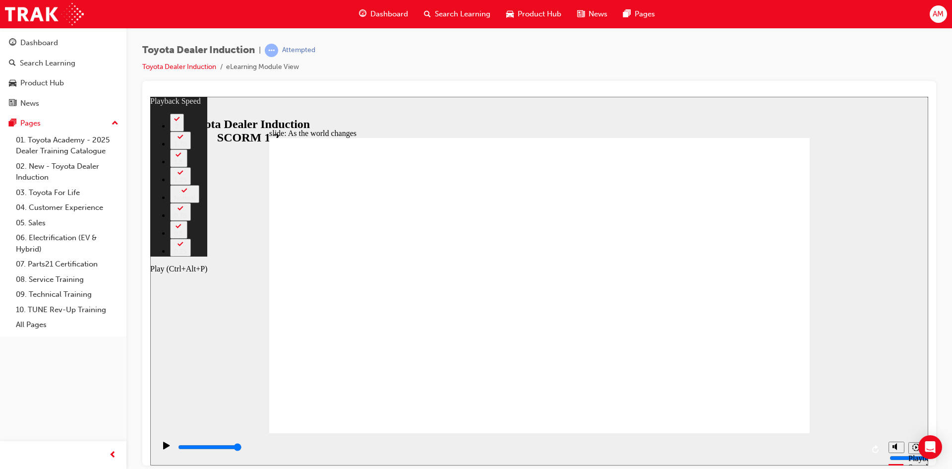
type input "9200"
type input "12"
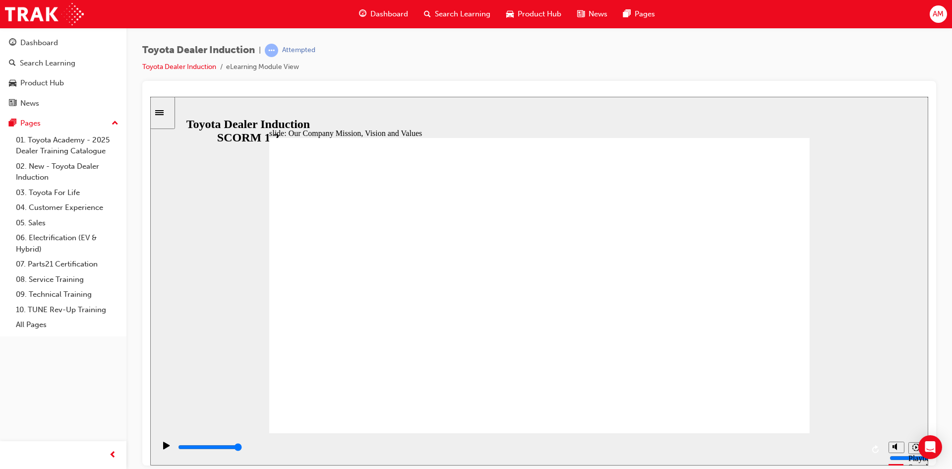
type input "5000"
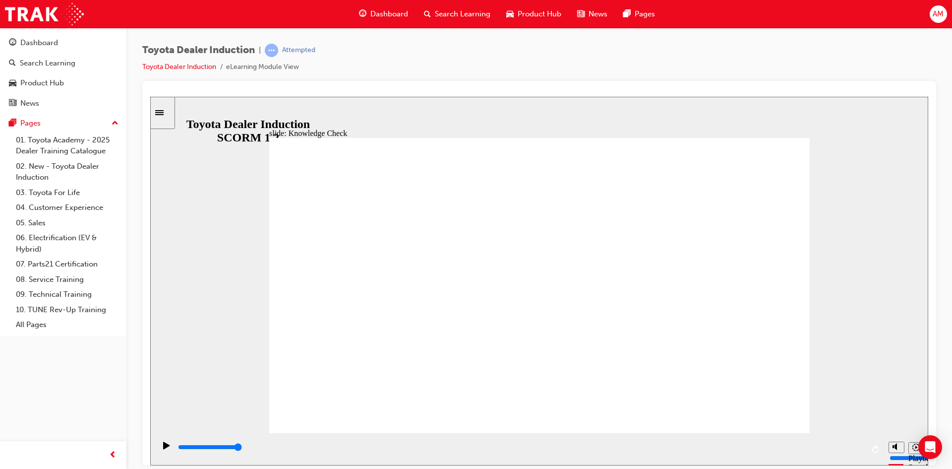
type input "h"
type input "ha"
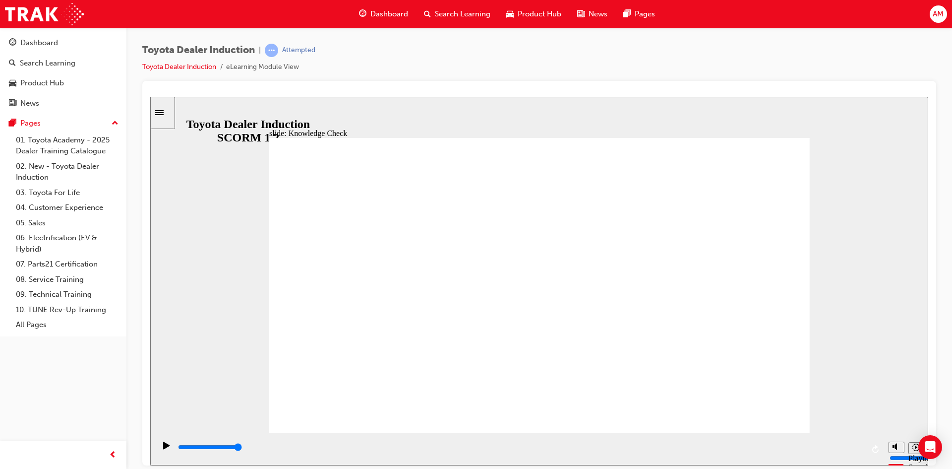
type input "hap"
type input "happ"
type input "happi"
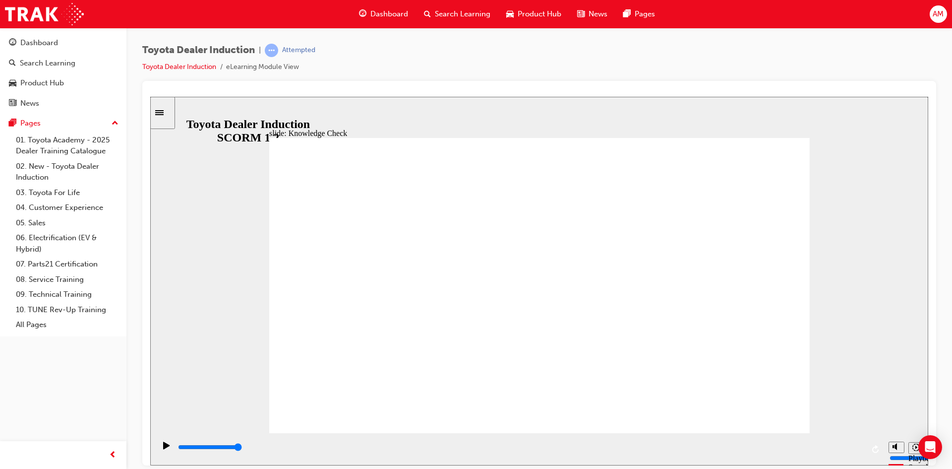
type input "happi"
type input "happin"
type input "happine"
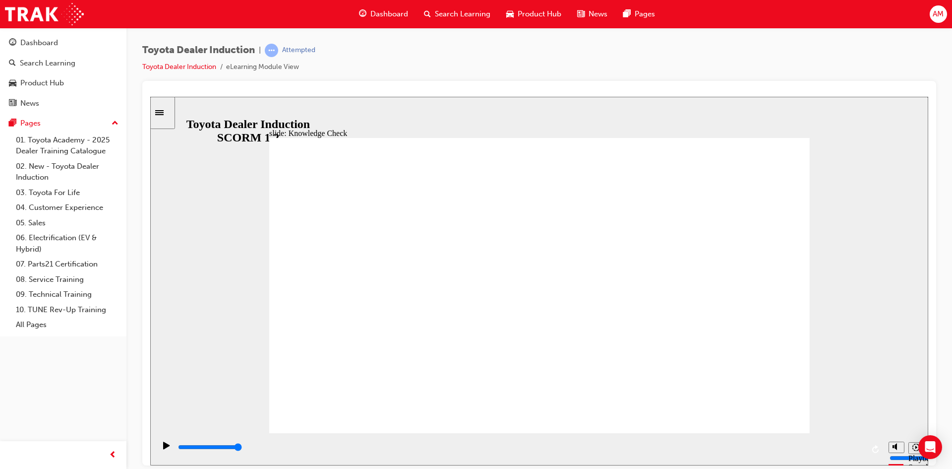
type input "happines"
type input "happiness"
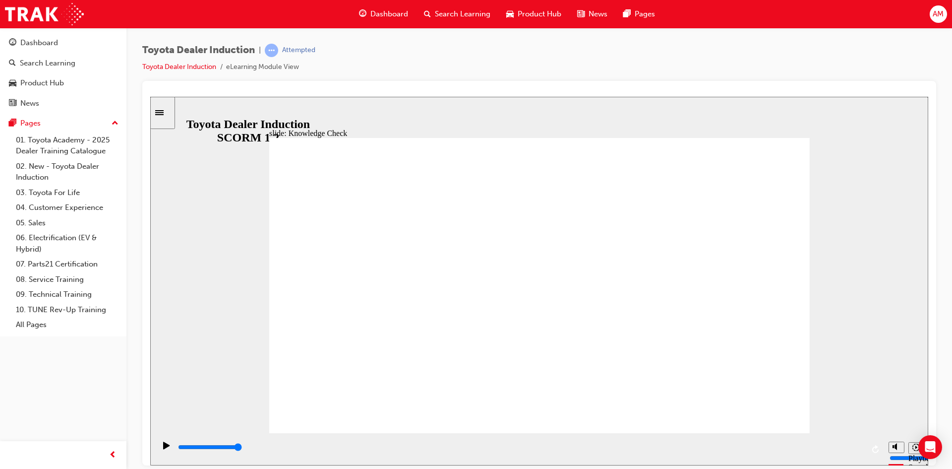
type input "happiness"
type input "5000"
drag, startPoint x: 675, startPoint y: 249, endPoint x: 568, endPoint y: 250, distance: 106.7
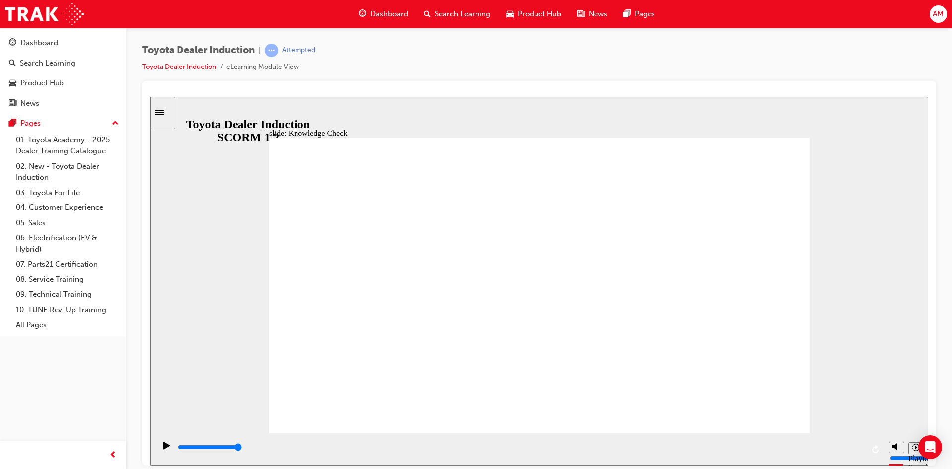
type input "h"
type input "hqa"
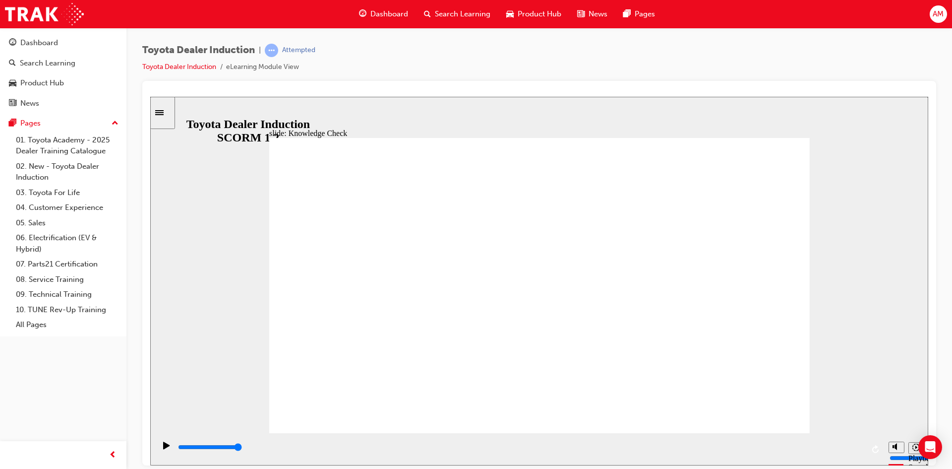
type input "hqap"
type input "hqapp"
type input "hqappy"
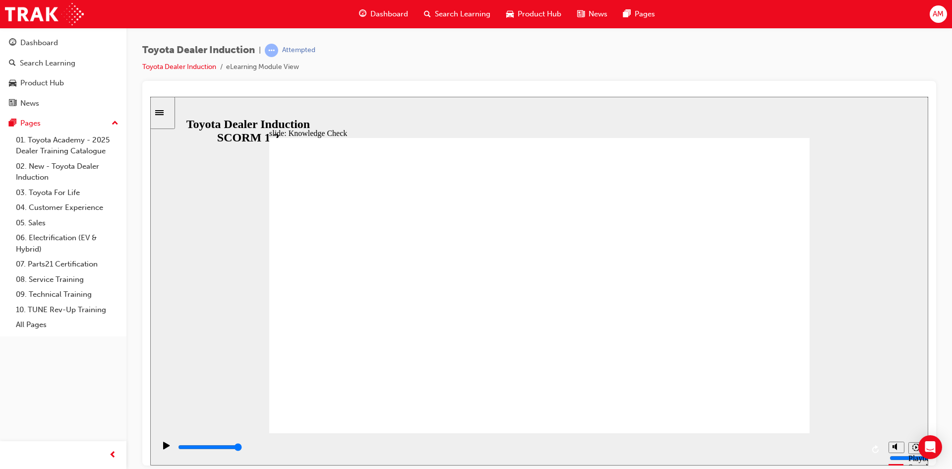
type input "hqappy"
type input "hqapp"
type input "hqap"
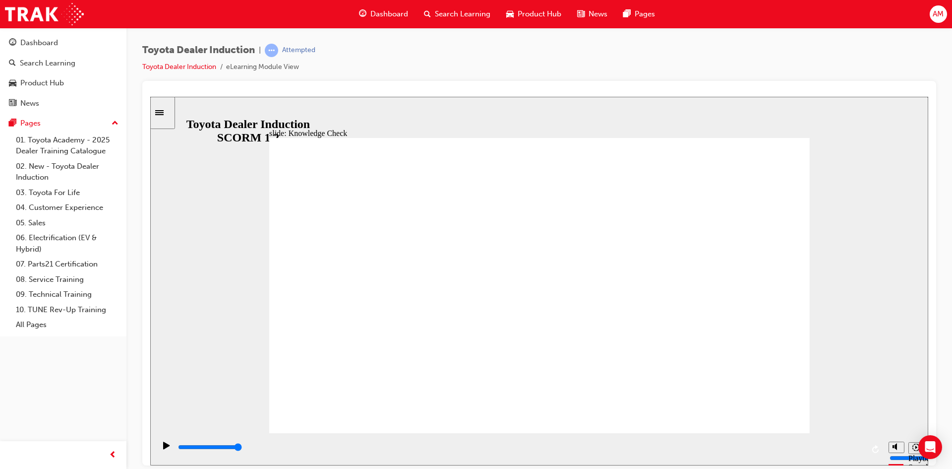
type input "hqa"
type input "hq"
type input "h"
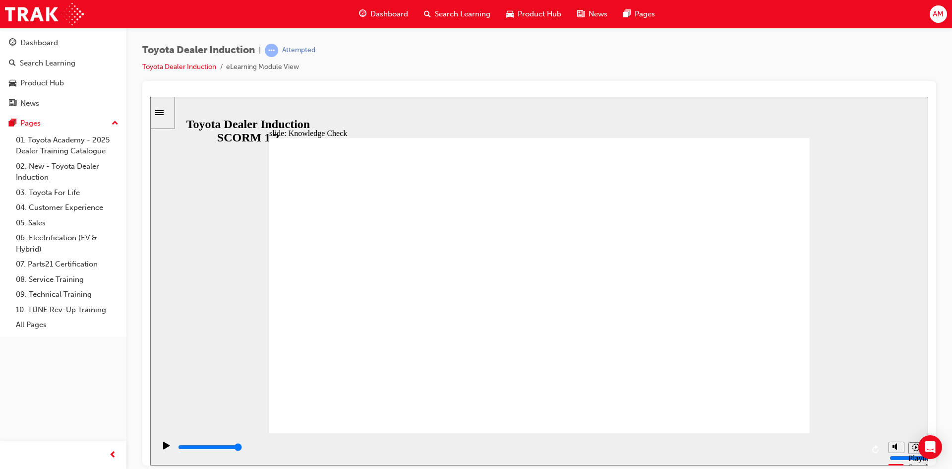
type input "h"
type input "ha"
type input "hap"
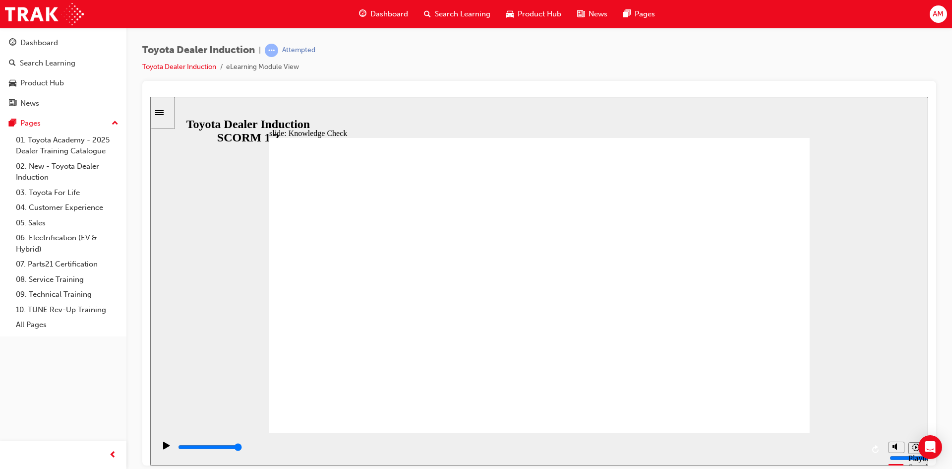
type input "happ"
type input "happy"
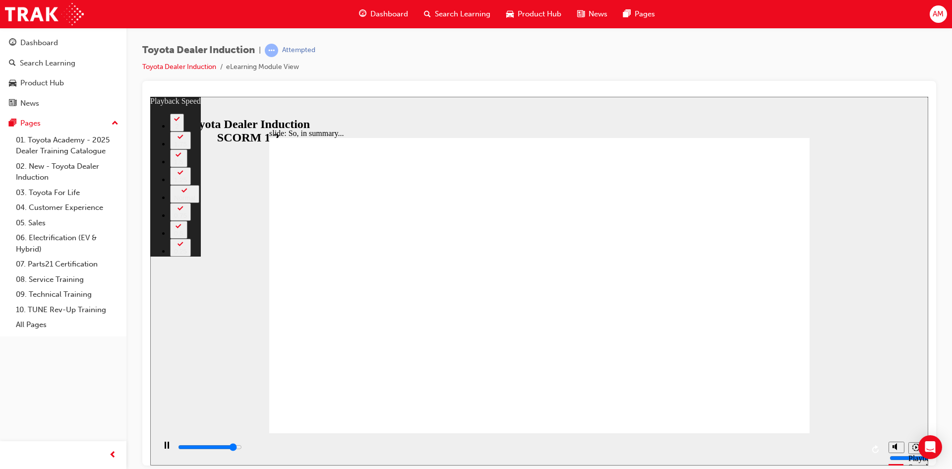
type input "6000"
type input "0"
type input "6300"
type input "0"
type input "6500"
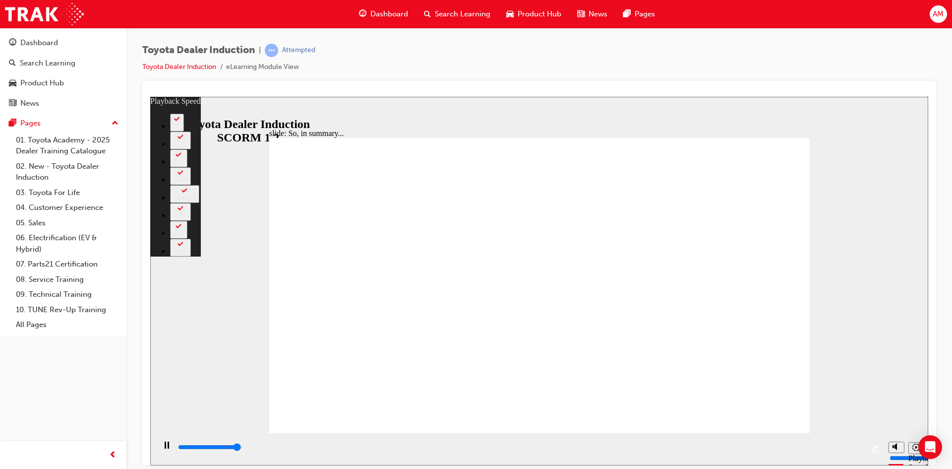
type input "1"
type input "6500"
drag, startPoint x: 284, startPoint y: 413, endPoint x: 282, endPoint y: 425, distance: 12.1
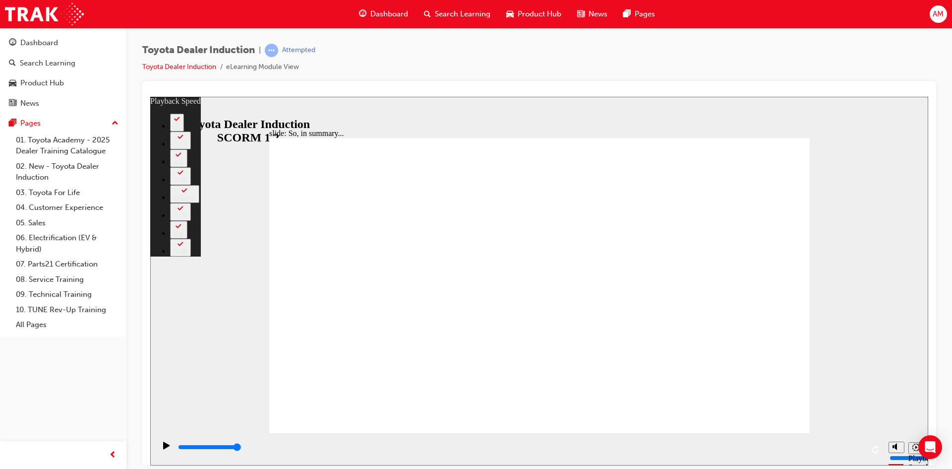
type input "128"
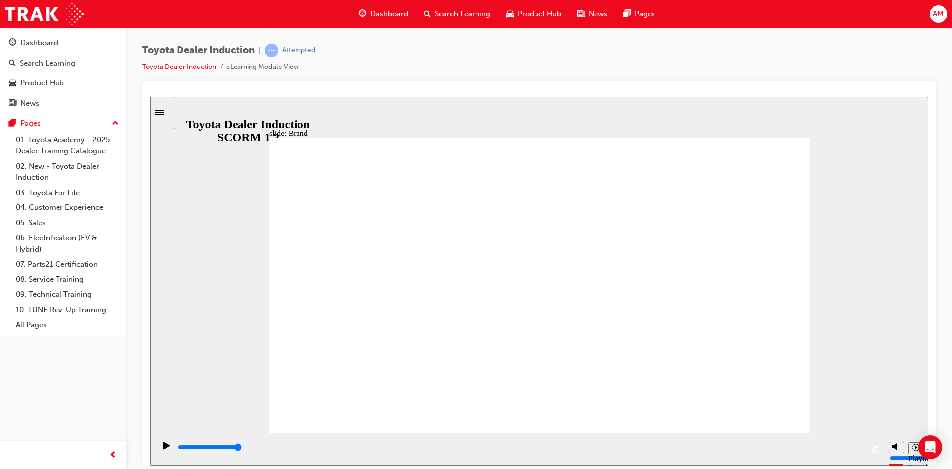
type input "15100"
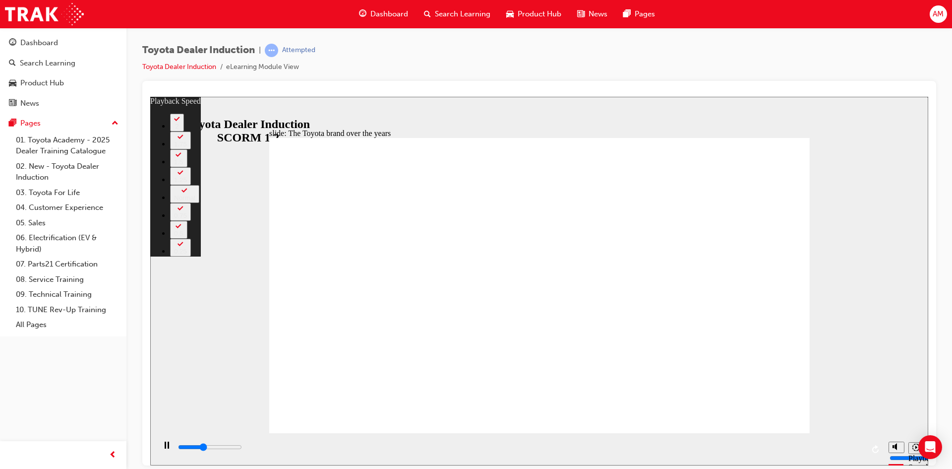
type input "3200"
type input "0"
type input "3500"
type input "1"
type input "3700"
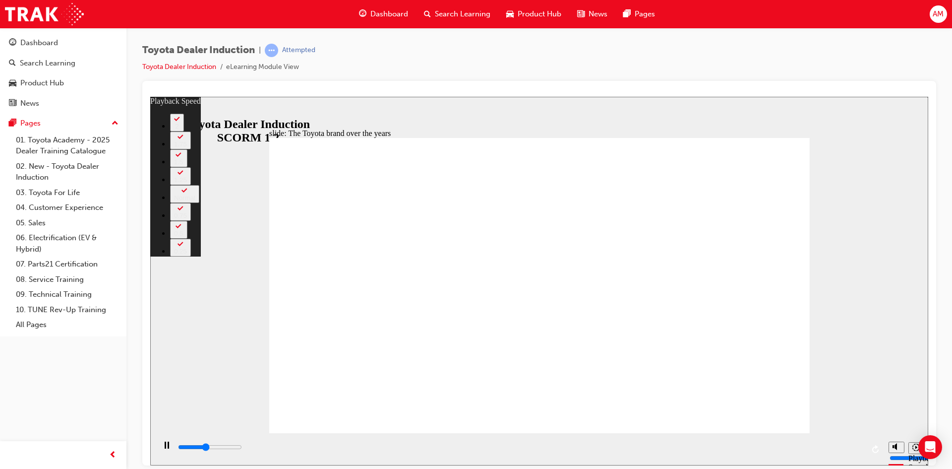
type input "1"
type input "3700"
type input "1"
type input "4000"
type input "1"
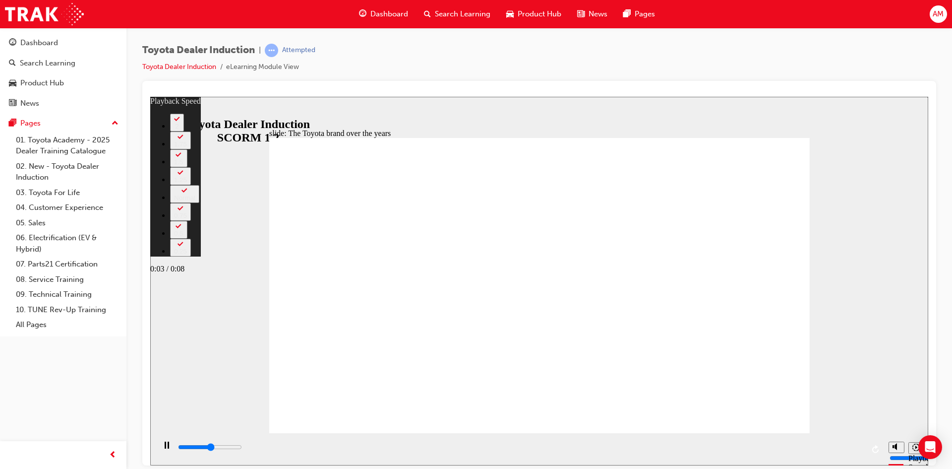
type input "4300"
type input "1"
type input "4500"
type input "2"
type input "4800"
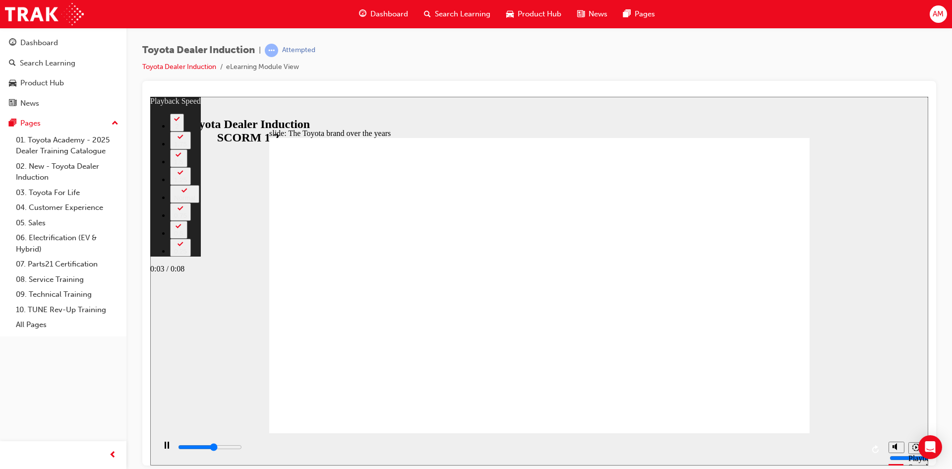
type input "2"
type input "5100"
type input "2"
type input "5300"
type input "2"
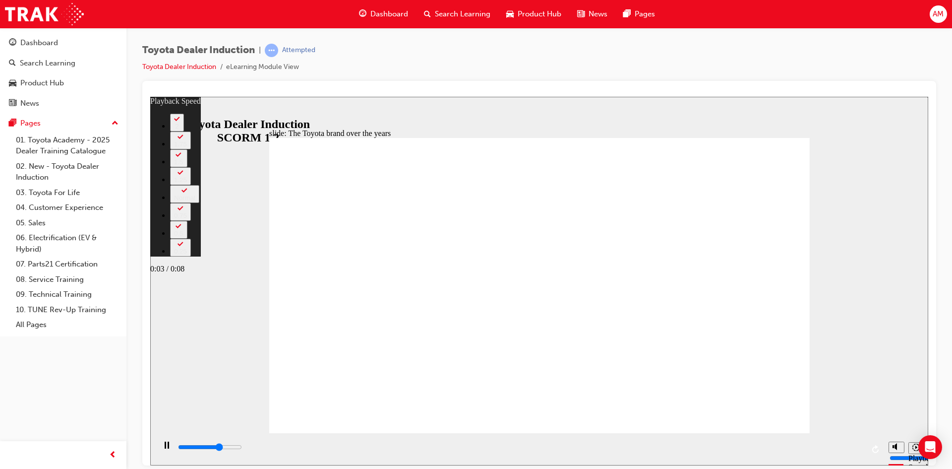
type input "5600"
type input "3"
type input "5700"
type input "3"
type input "5900"
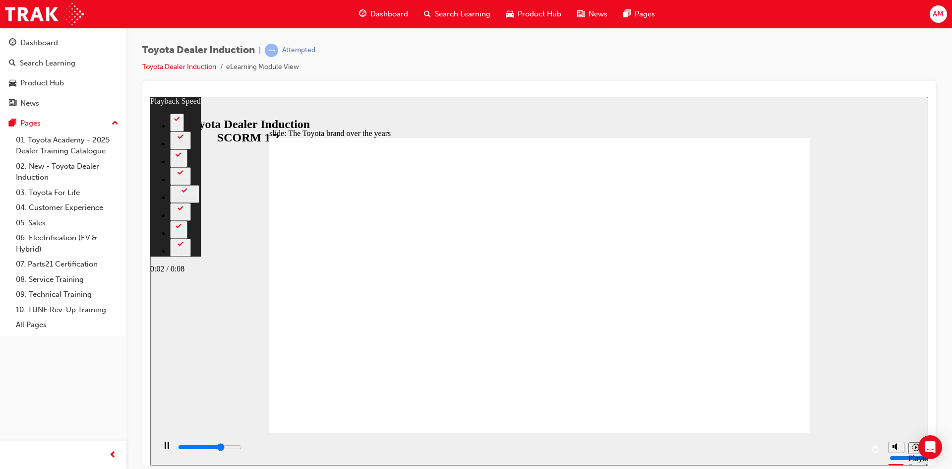
type input "3"
type input "5900"
type input "3"
type input "6100"
type input "3"
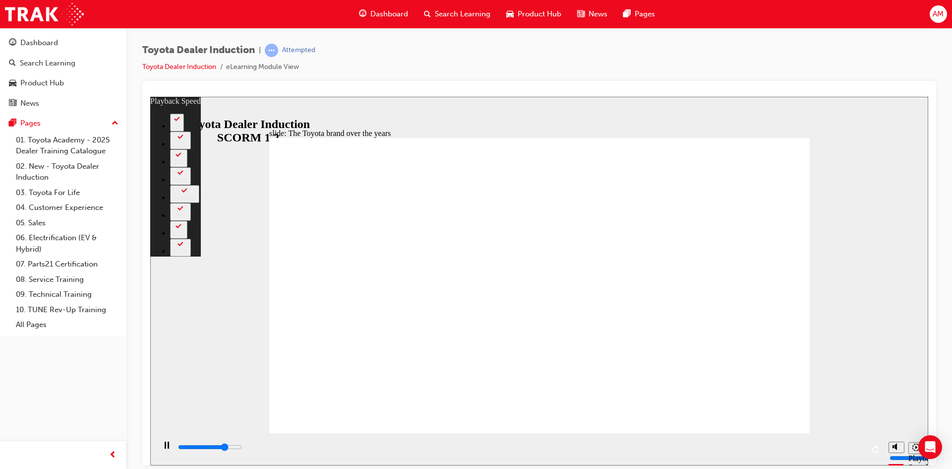
type input "6400"
type input "3"
type input "6700"
type input "4"
type input "6900"
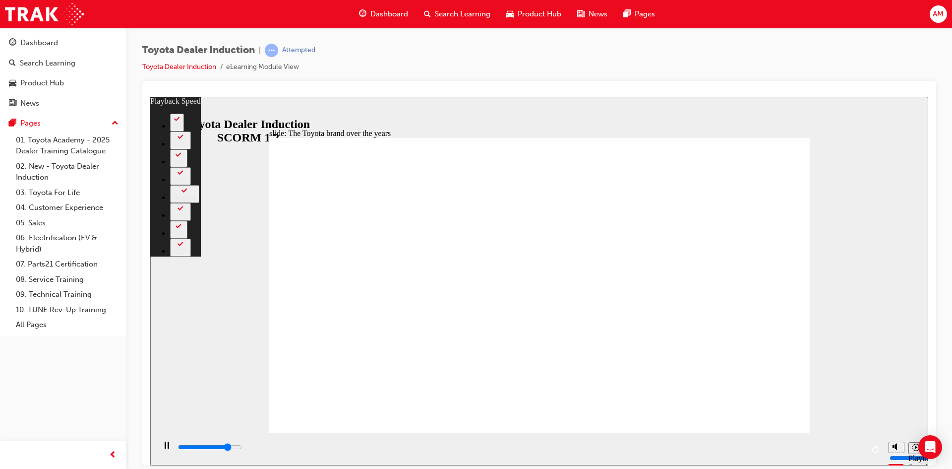
type input "4"
type input "7200"
type input "4"
type input "7300"
type input "4"
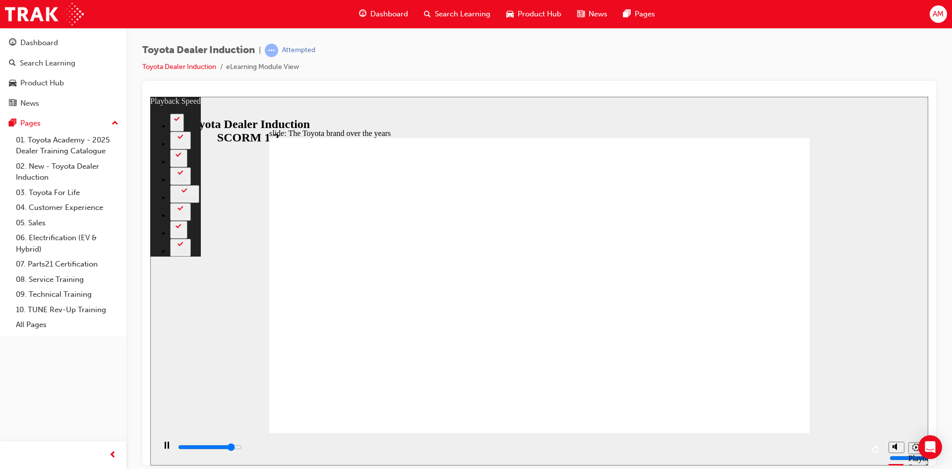
type input "7400"
type input "4"
type input "7500"
type input "5"
type input "7700"
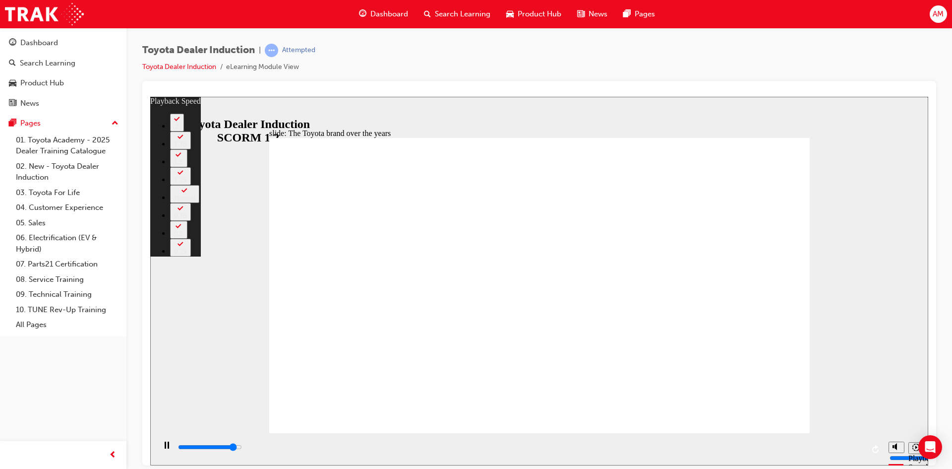
type input "5"
type input "8000"
type input "5"
type input "8300"
type input "5"
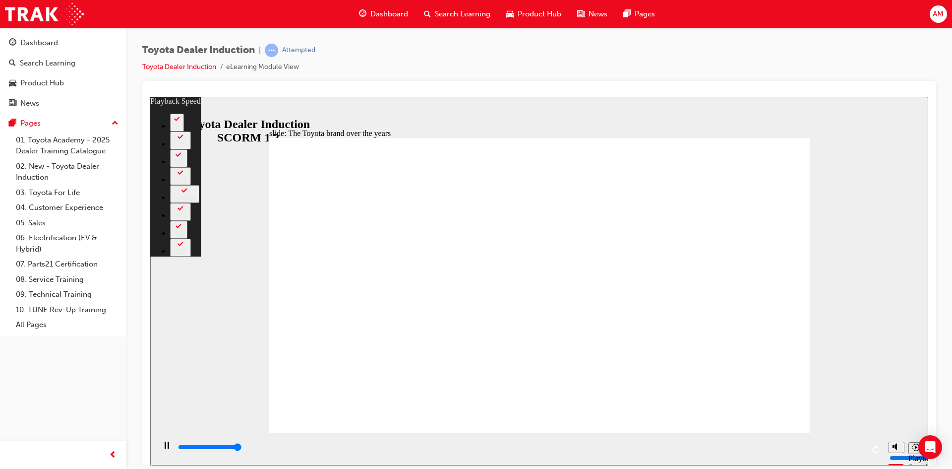
type input "8400"
drag, startPoint x: 298, startPoint y: 410, endPoint x: 794, endPoint y: 407, distance: 496.1
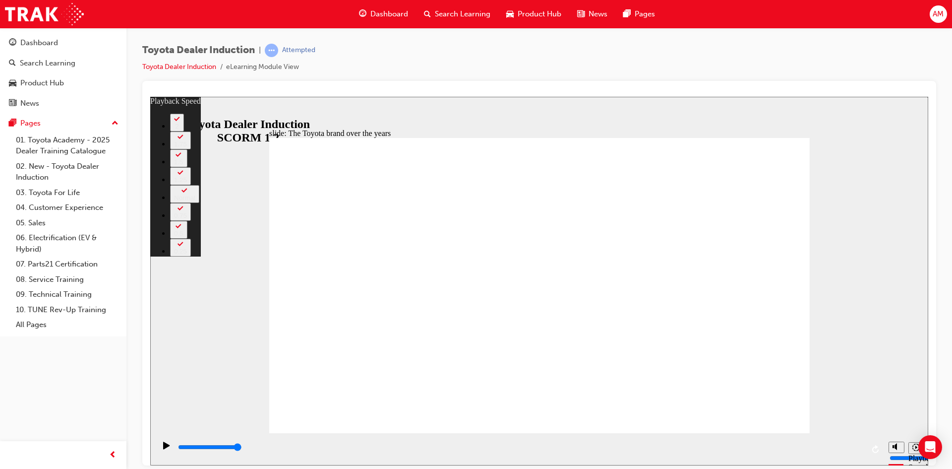
type input "165"
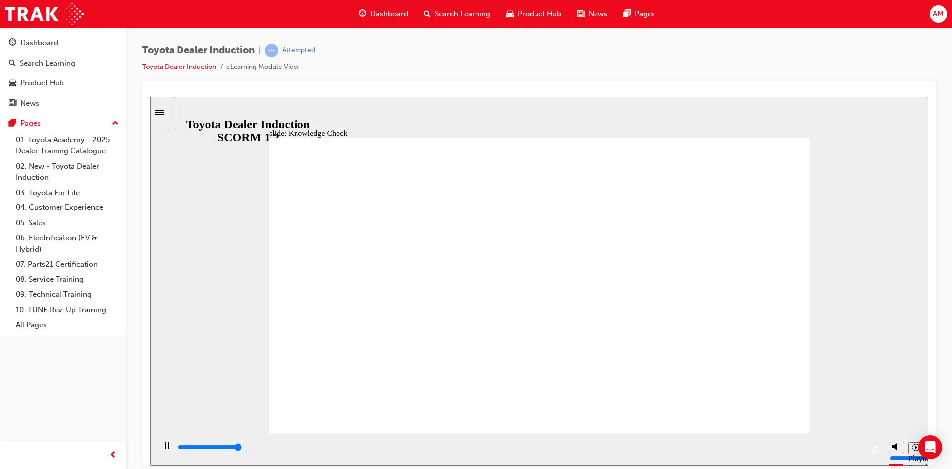
type input "5000"
radio input "true"
drag, startPoint x: 782, startPoint y: 156, endPoint x: 776, endPoint y: 150, distance: 8.1
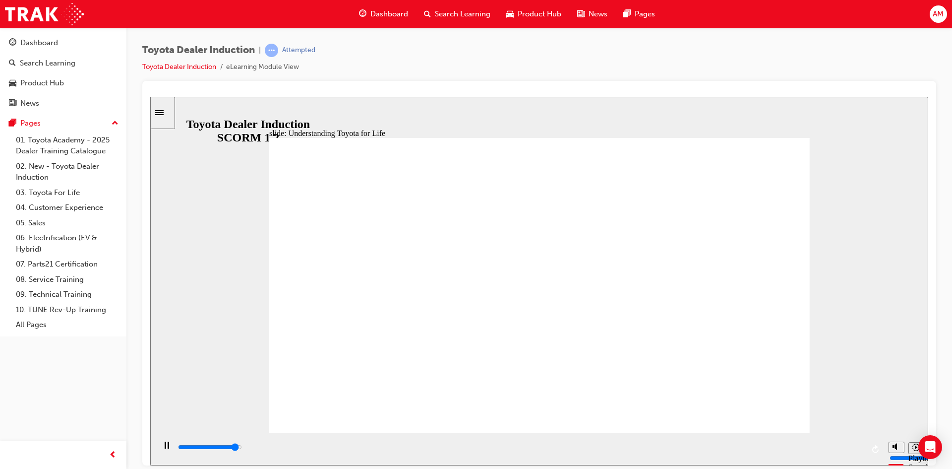
drag, startPoint x: 538, startPoint y: 299, endPoint x: 540, endPoint y: 304, distance: 5.8
click at [163, 444] on icon "Play (Ctrl+Alt+P)" at bounding box center [166, 445] width 7 height 8
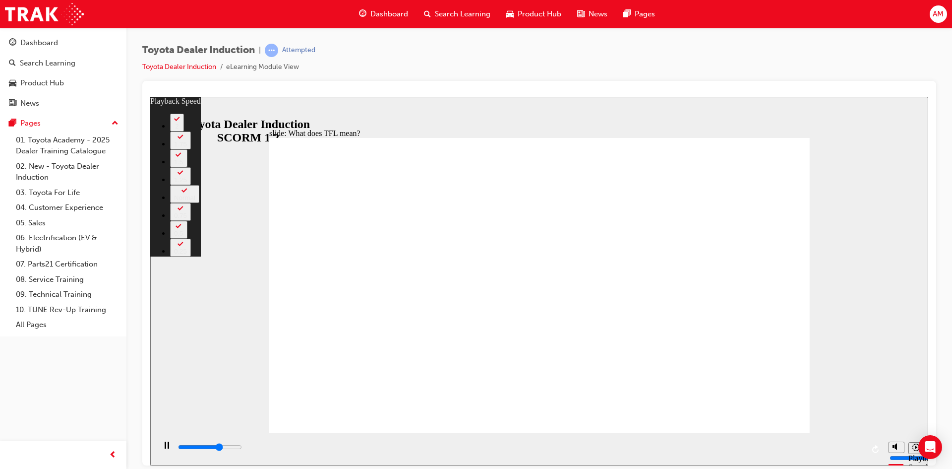
type input "7200"
type input "0"
type input "7500"
type input "0"
type input "7700"
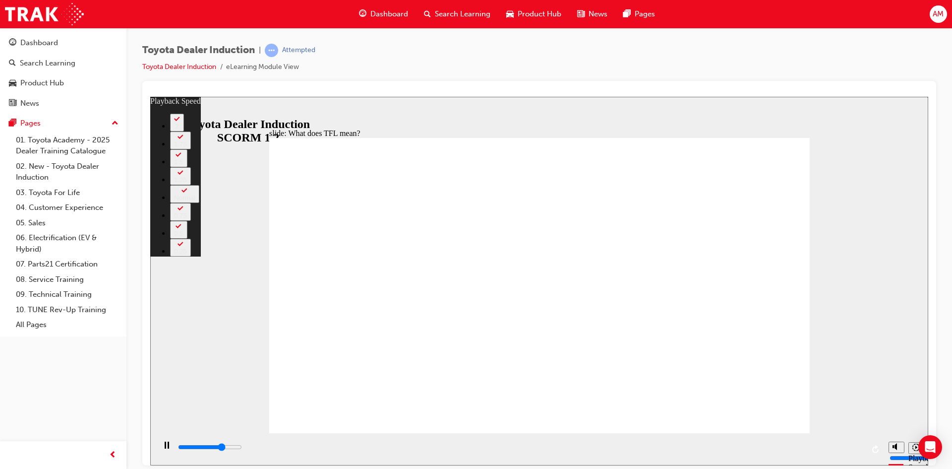
type input "1"
type input "8000"
type input "1"
type input "8300"
type input "1"
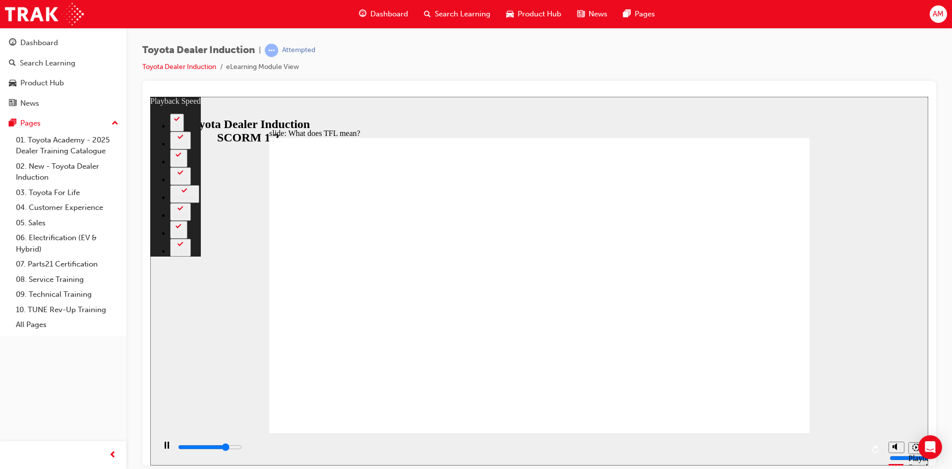
type input "8500"
type input "1"
type input "8800"
type input "2"
type input "9100"
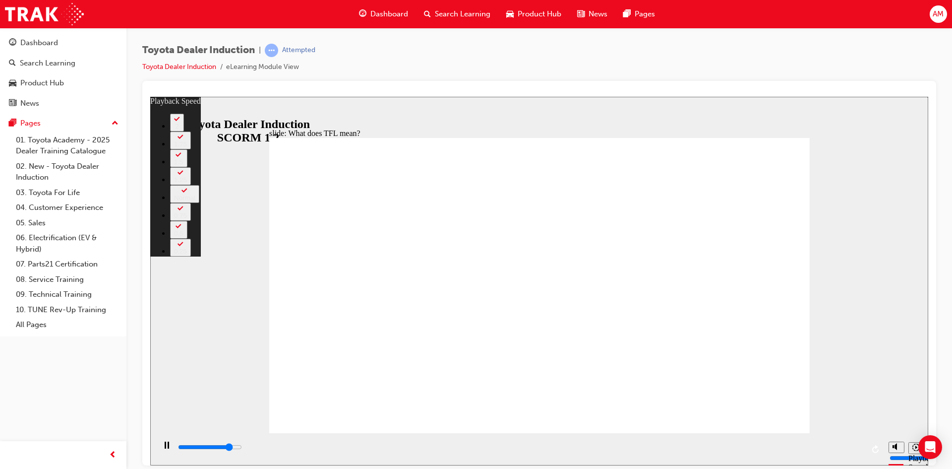
type input "2"
type input "9300"
type input "2"
type input "9600"
type input "2"
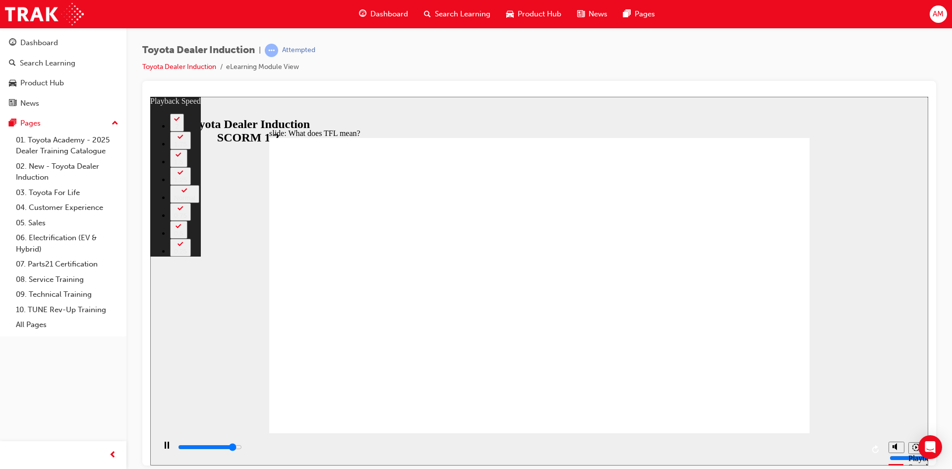
type input "9900"
type input "3"
type input "10100"
type input "3"
type input "10400"
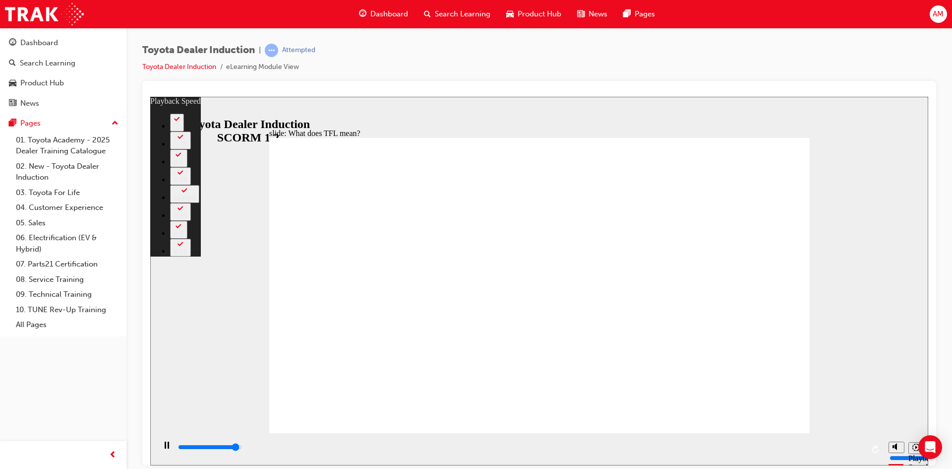
type input "3"
type input "10600"
type input "3"
type input "10800"
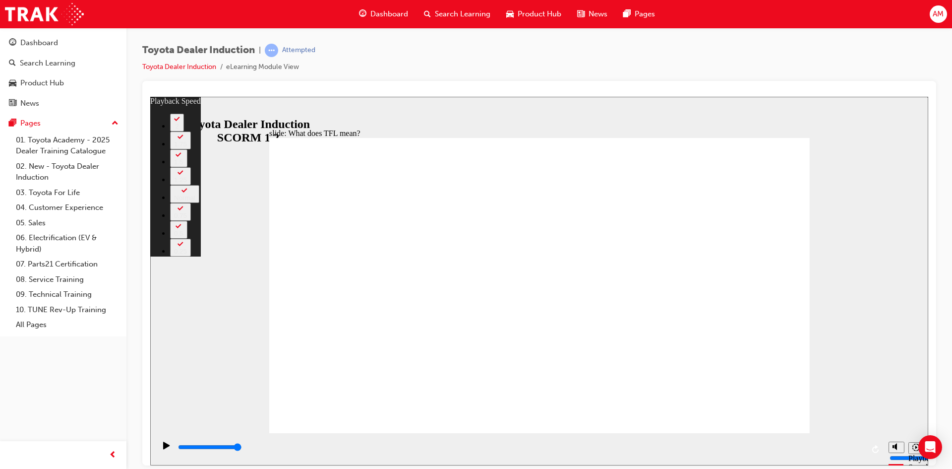
type input "139"
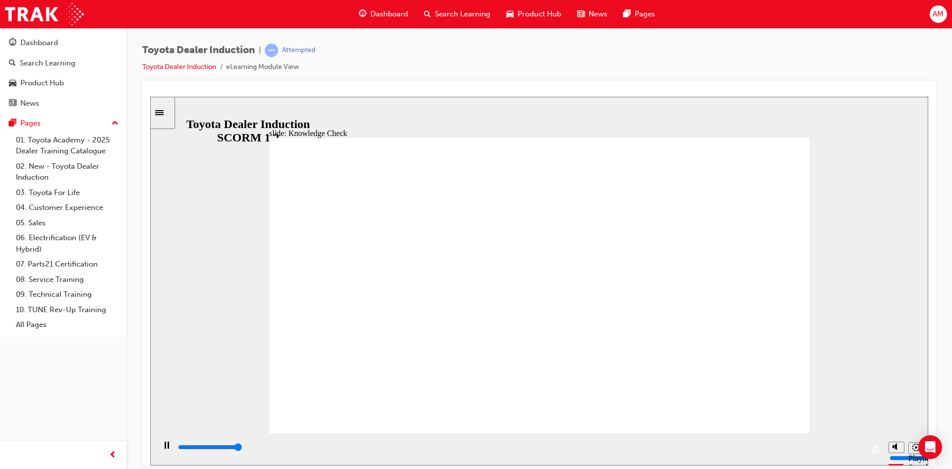
type input "5000"
radio input "true"
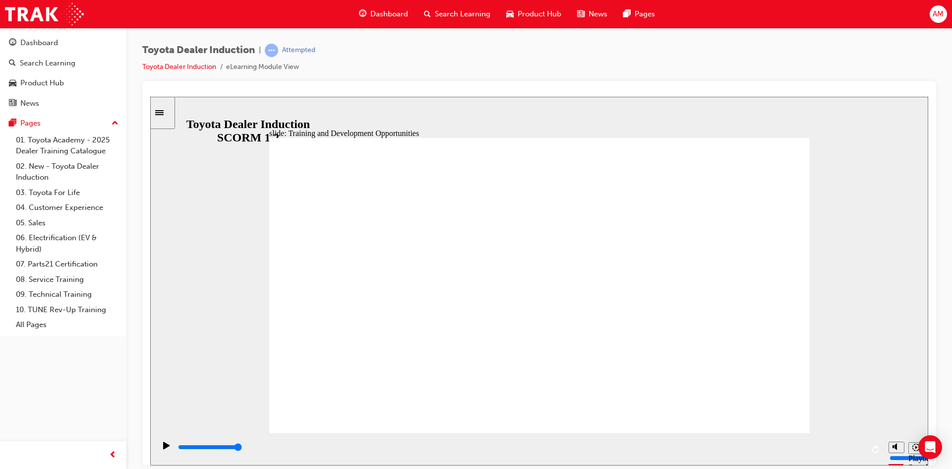
drag, startPoint x: 772, startPoint y: 171, endPoint x: 762, endPoint y: 173, distance: 10.5
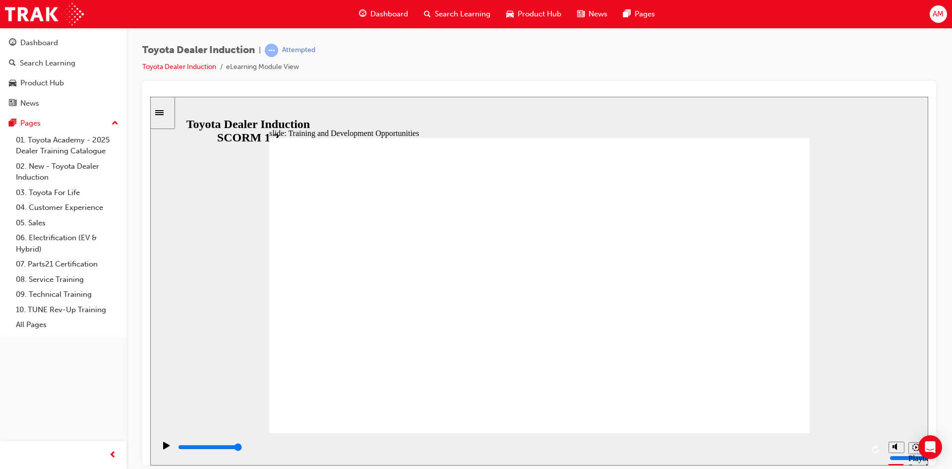
drag, startPoint x: 780, startPoint y: 200, endPoint x: 765, endPoint y: 211, distance: 18.1
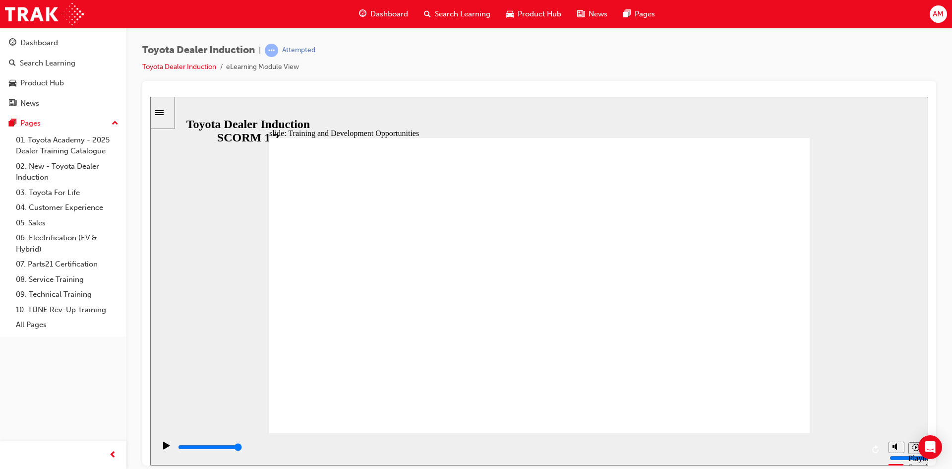
drag, startPoint x: 777, startPoint y: 200, endPoint x: 777, endPoint y: 205, distance: 5.0
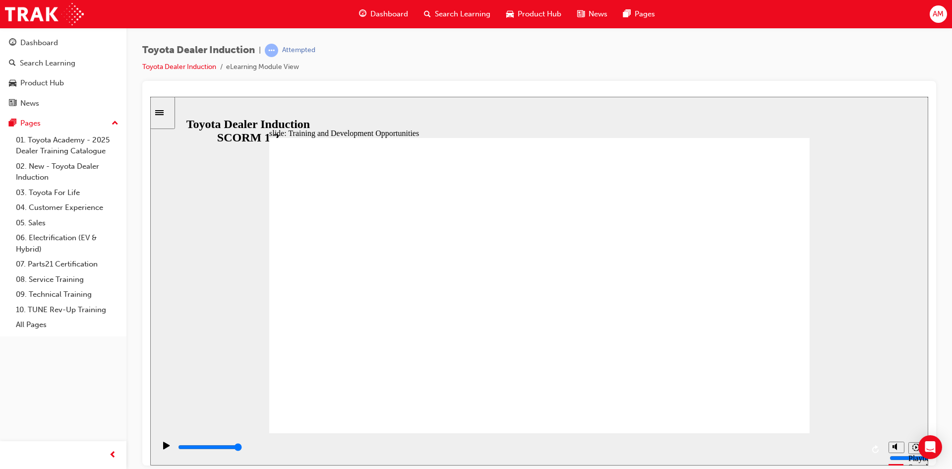
drag, startPoint x: 654, startPoint y: 297, endPoint x: 661, endPoint y: 287, distance: 11.8
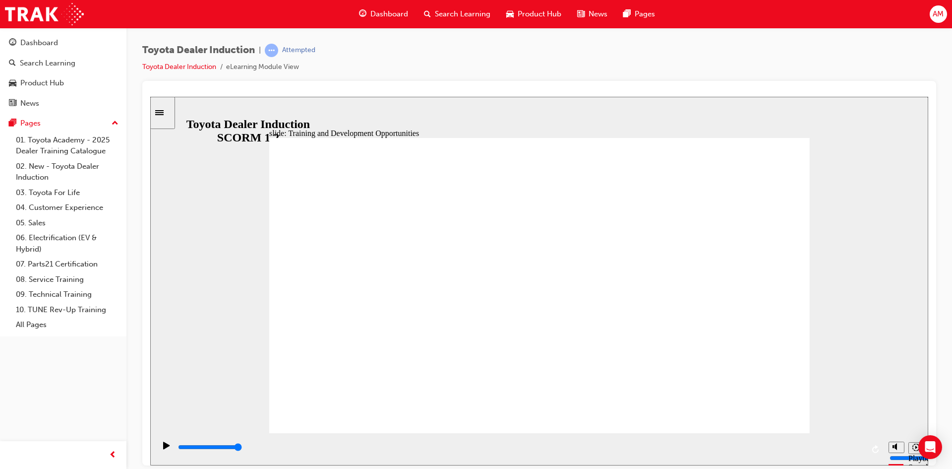
type input "5000"
radio input "true"
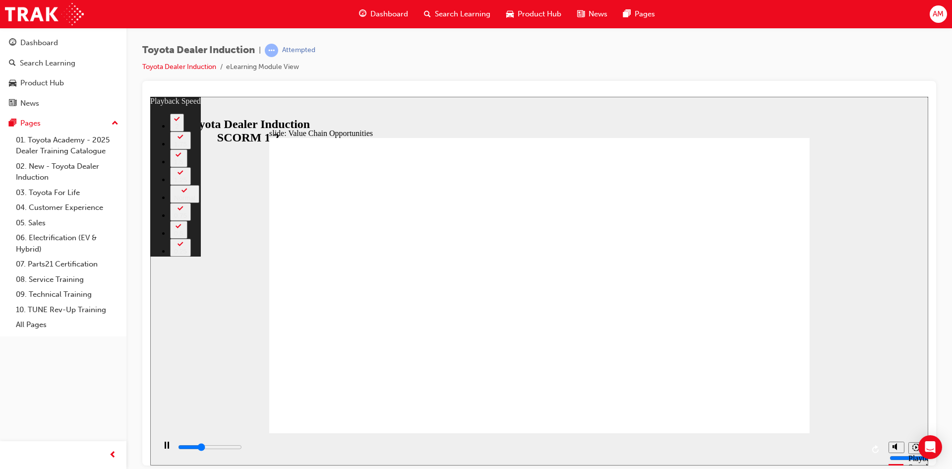
type input "3900"
type input "0"
type input "4100"
type input "0"
type input "4400"
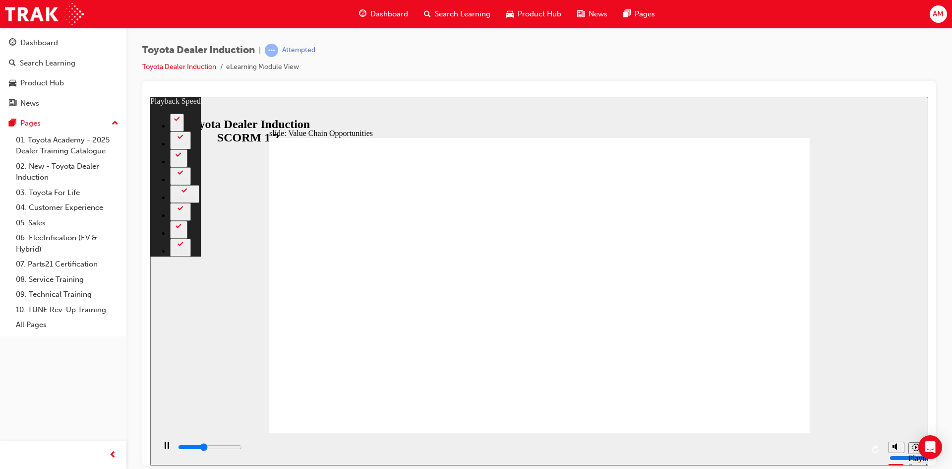
type input "1"
type input "4700"
type input "1"
type input "4900"
type input "1"
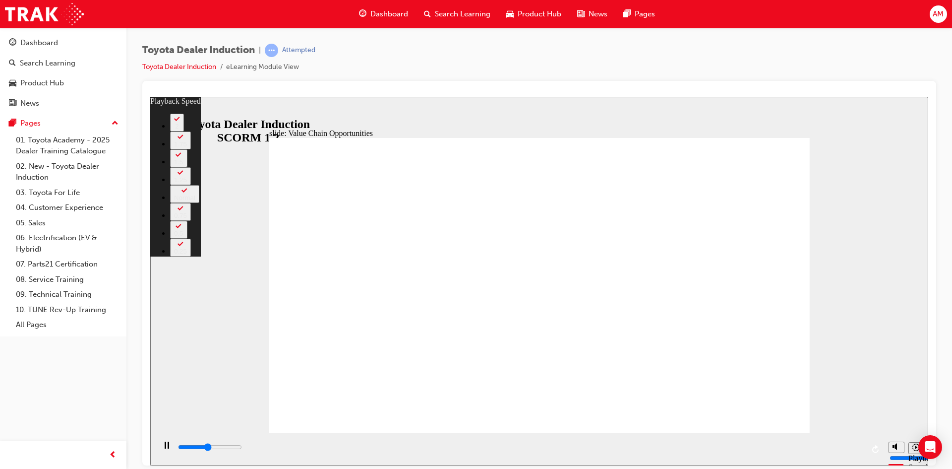
type input "5200"
type input "1"
type input "5500"
type input "2"
type input "5700"
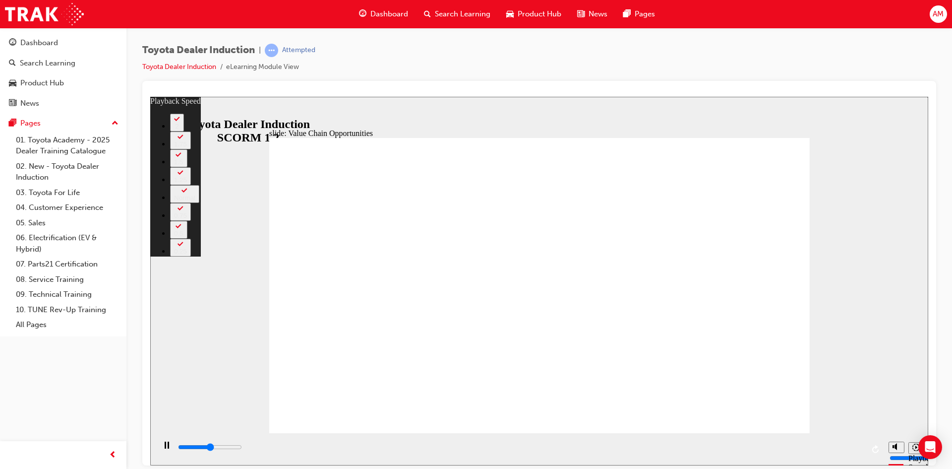
type input "2"
type input "6000"
type input "2"
type input "6300"
type input "3"
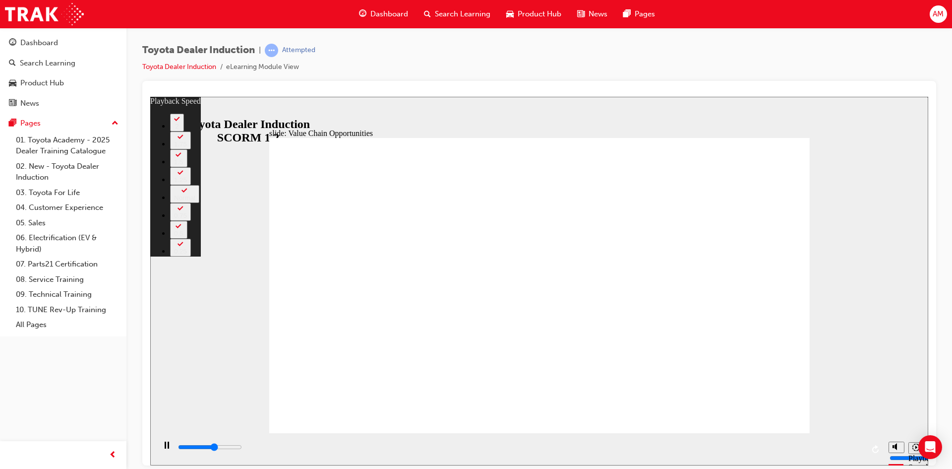
type input "6500"
type input "3"
type input "6800"
type input "3"
type input "7000"
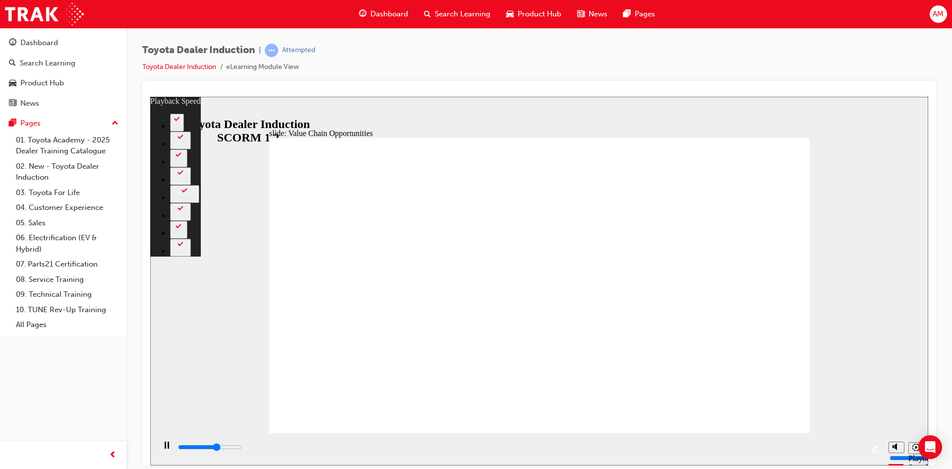
type input "3"
type input "7100"
type input "3"
type input "7300"
type input "4"
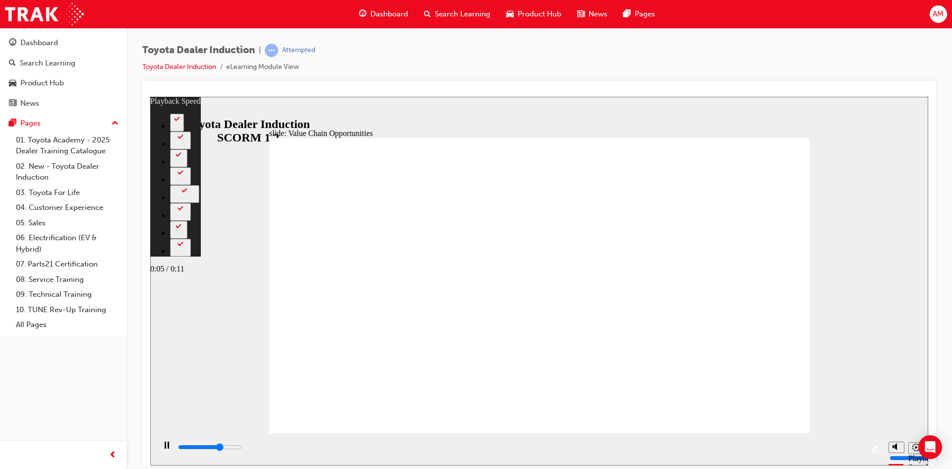
type input "7600"
type input "4"
type input "7900"
type input "4"
type input "8100"
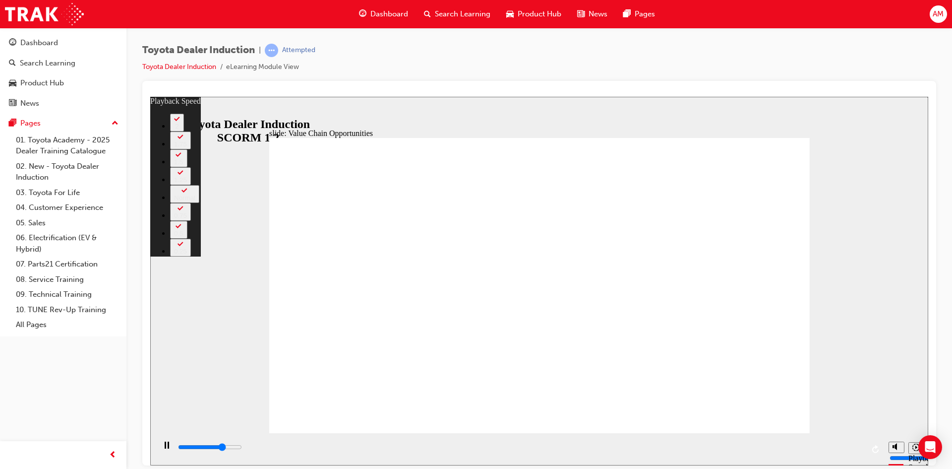
type input "4"
type input "8400"
type input "5"
type input "8700"
type input "5"
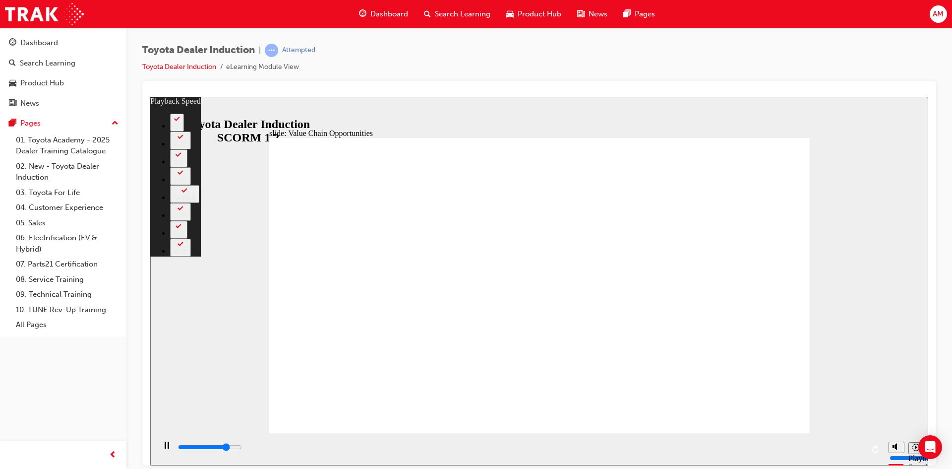
type input "8900"
type input "5"
type input "9200"
type input "5"
type input "9500"
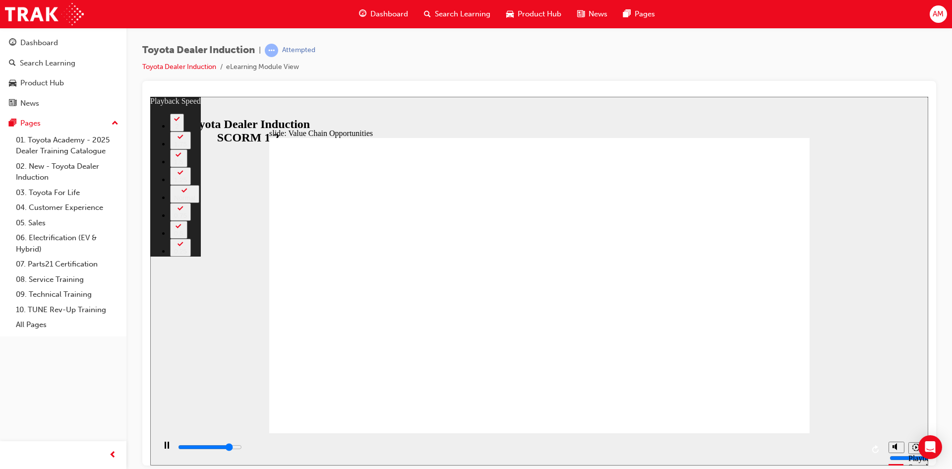
type input "6"
type input "9700"
type input "6"
type input "10000"
type input "6"
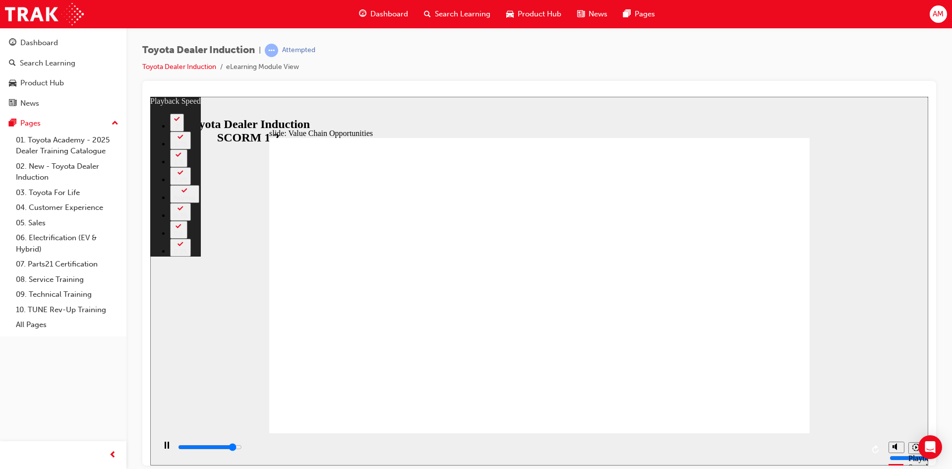
type input "10300"
type input "6"
type input "10500"
type input "7"
type input "10800"
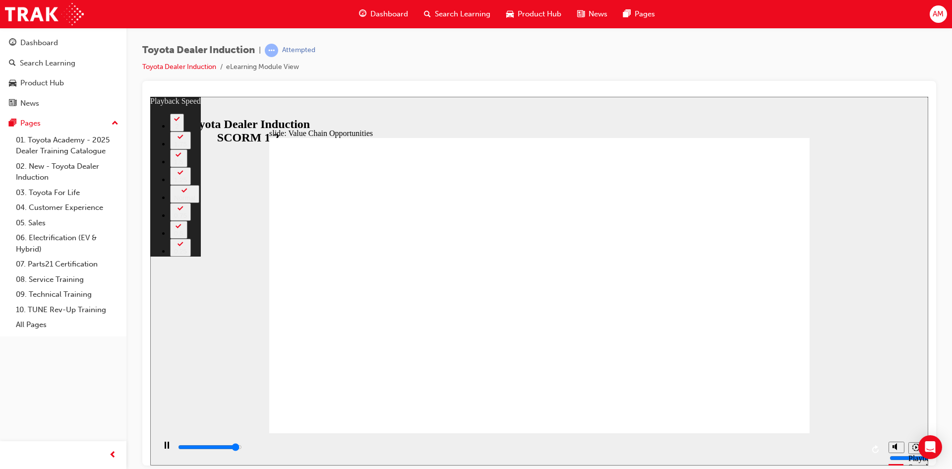
type input "7"
type input "11100"
type input "7"
type input "11300"
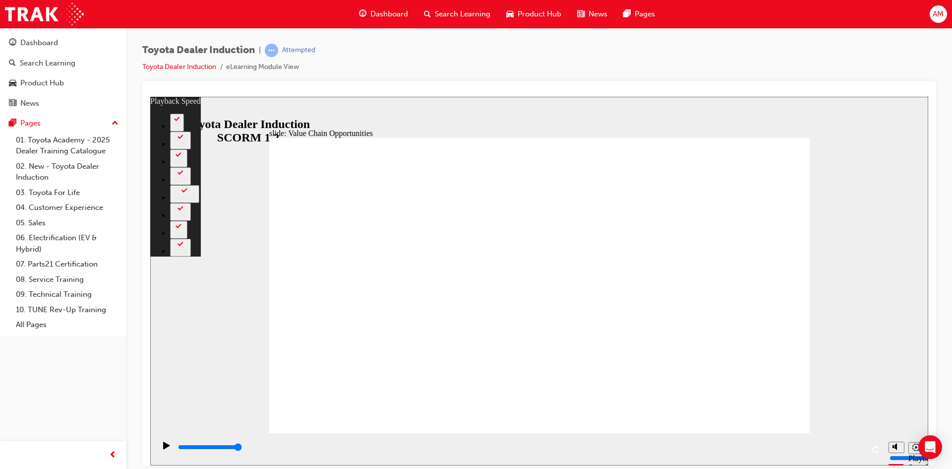
type input "64"
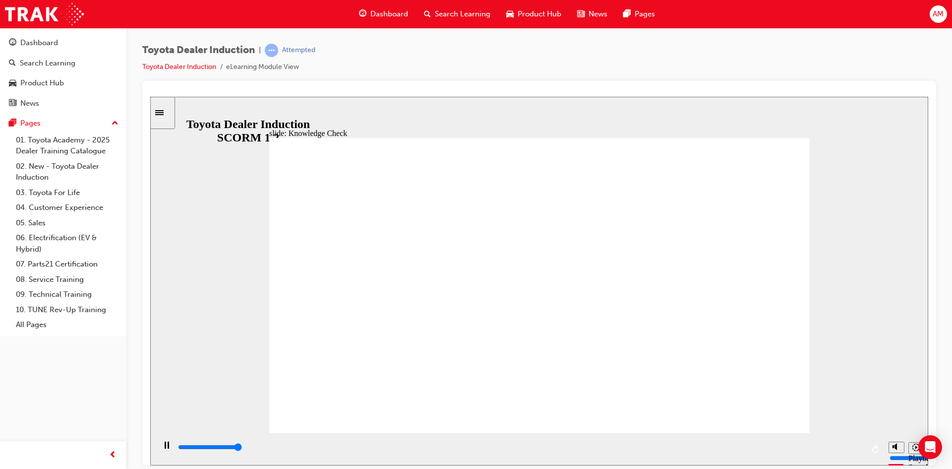
type input "5000"
radio input "true"
type input "5000"
radio input "true"
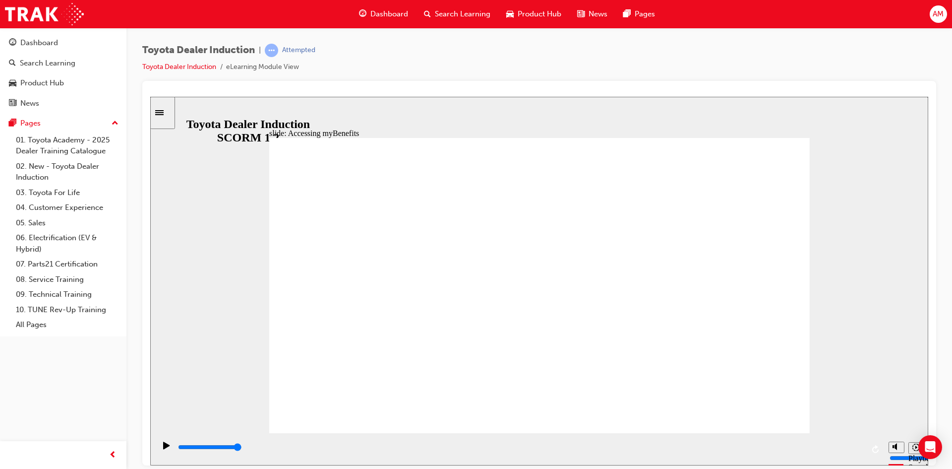
type input "2100"
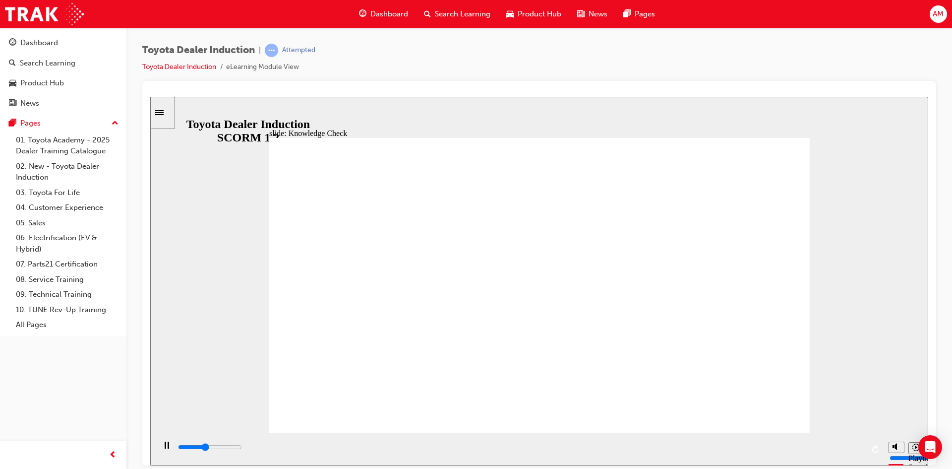
type input "e"
type input "2300"
type input "en"
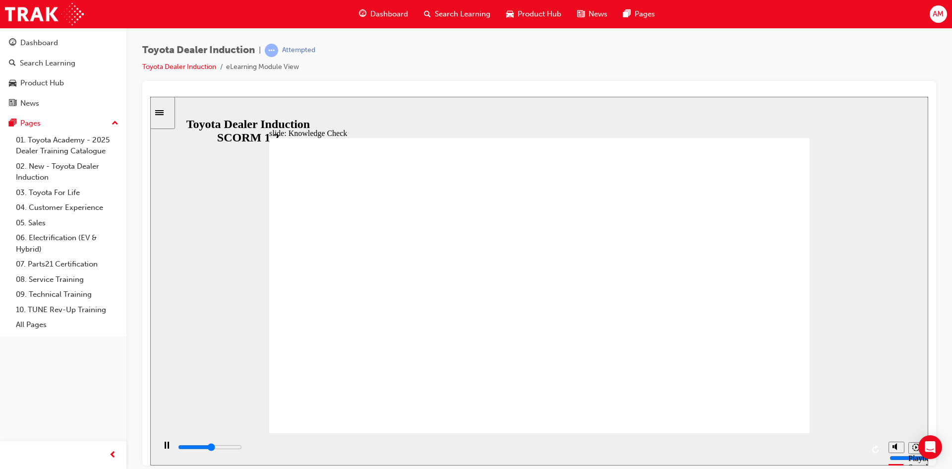
type input "2700"
type input "eng"
type input "2800"
type input "enga"
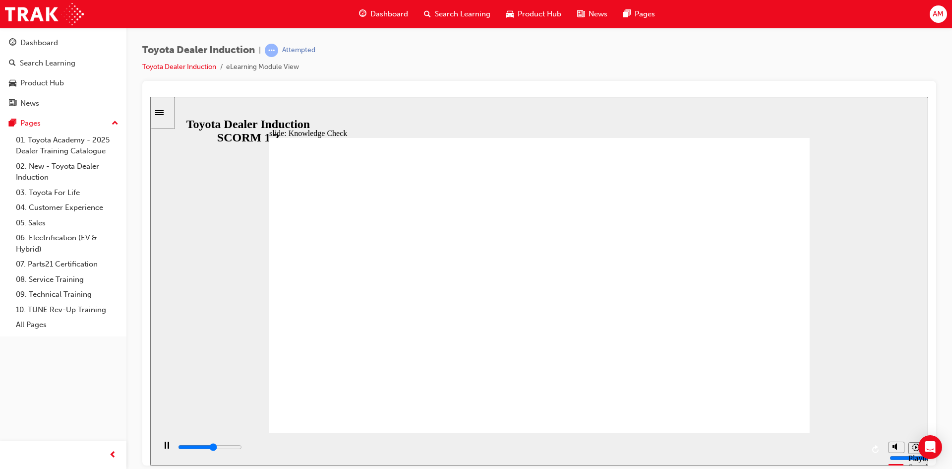
type input "enga"
type input "3000"
type input "engag"
type input "3100"
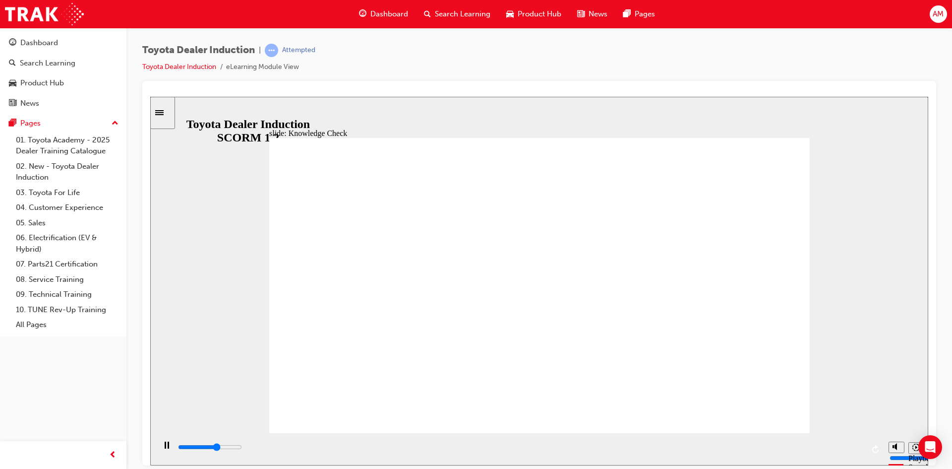
type input "engage"
type input "3200"
type input "engage"
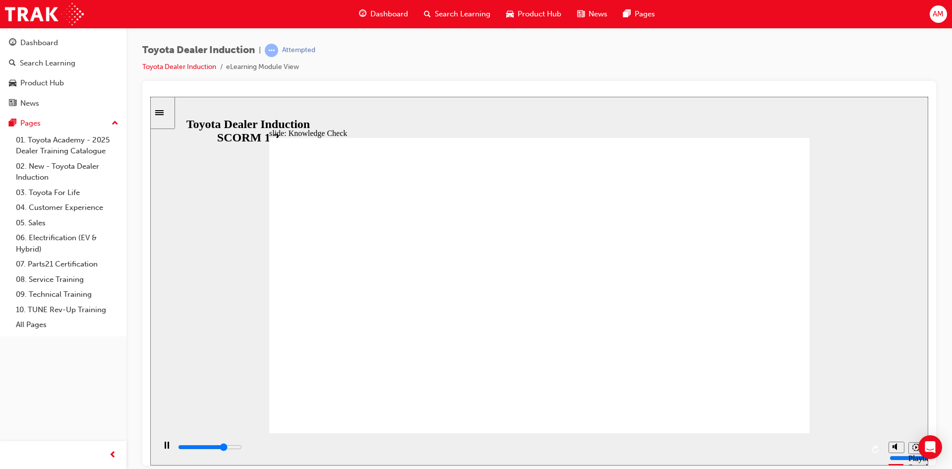
type input "3700"
type input "engage m"
type input "4100"
type input "engage mo"
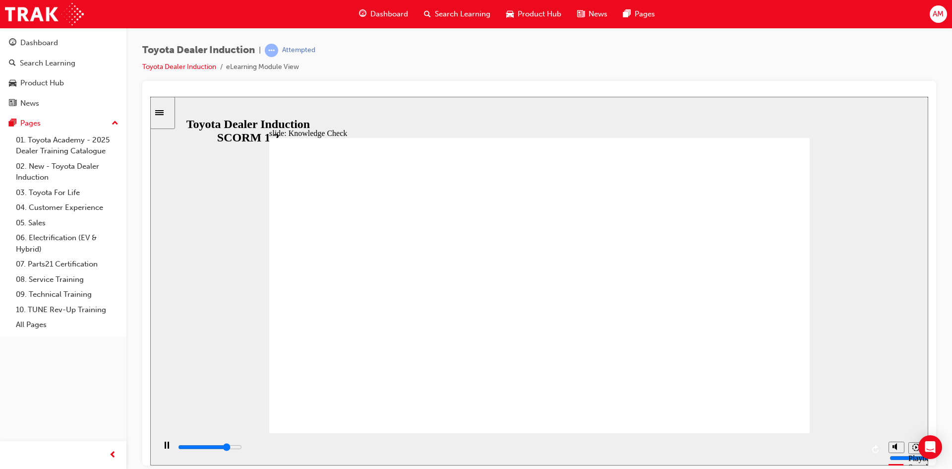
type input "engage mo"
type input "4400"
type input "engage mob"
type input "4600"
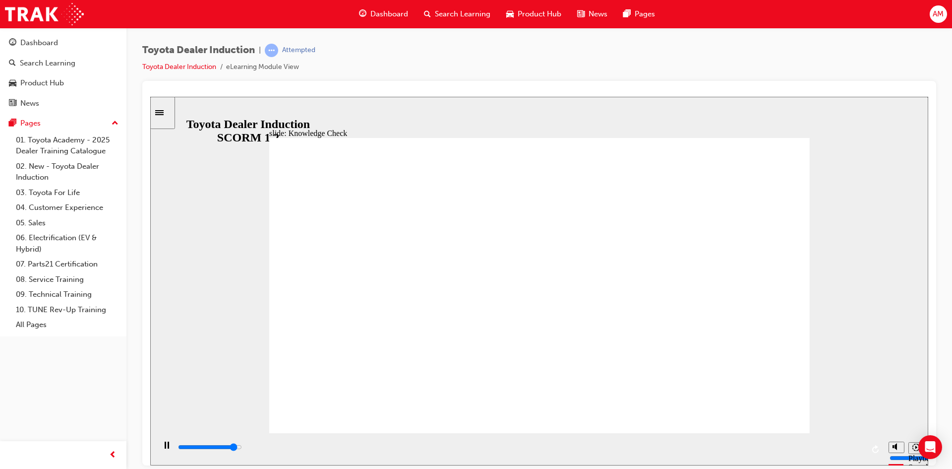
type input "engage mobo"
type input "5000"
type input "engage mob"
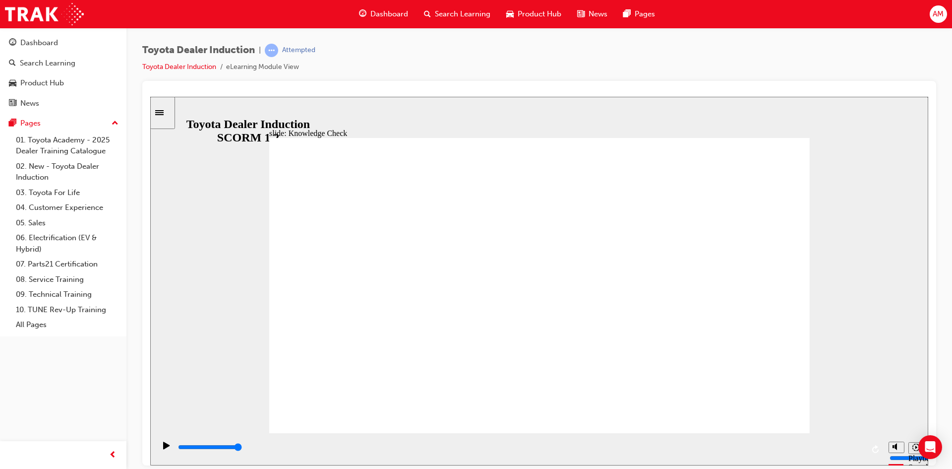
type input "engage mobi"
type input "engage mobil"
type input "engage mobile"
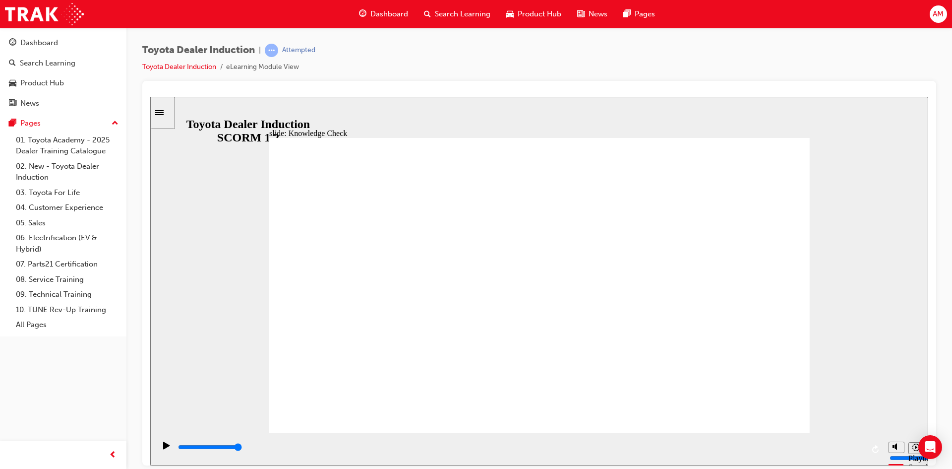
type input "engage mobile"
type input "engage mobile a"
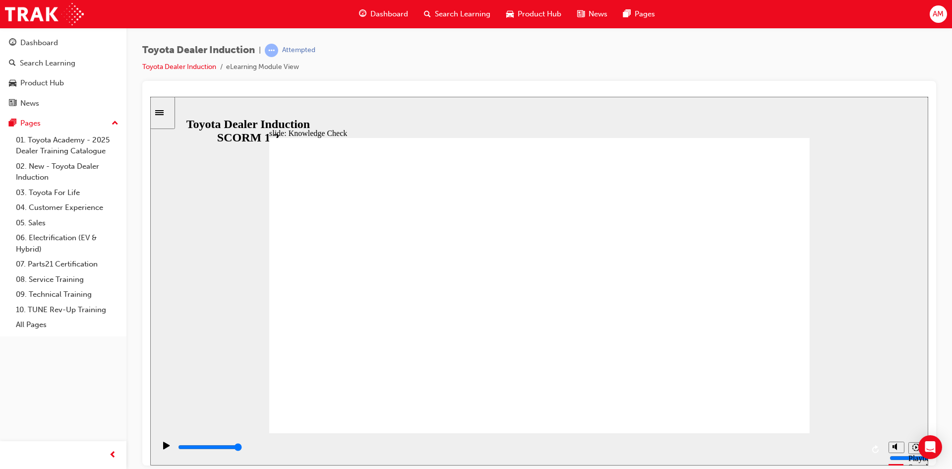
type input "engage mobile ap"
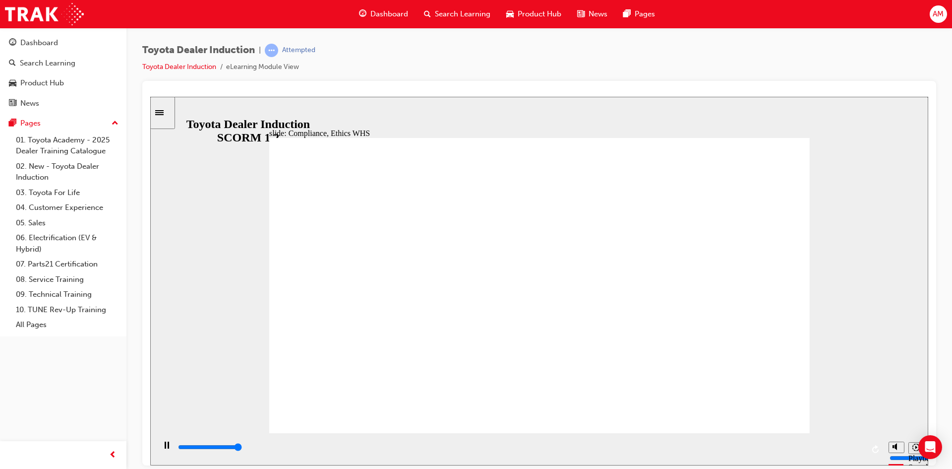
type input "37800"
